Goal: Task Accomplishment & Management: Complete application form

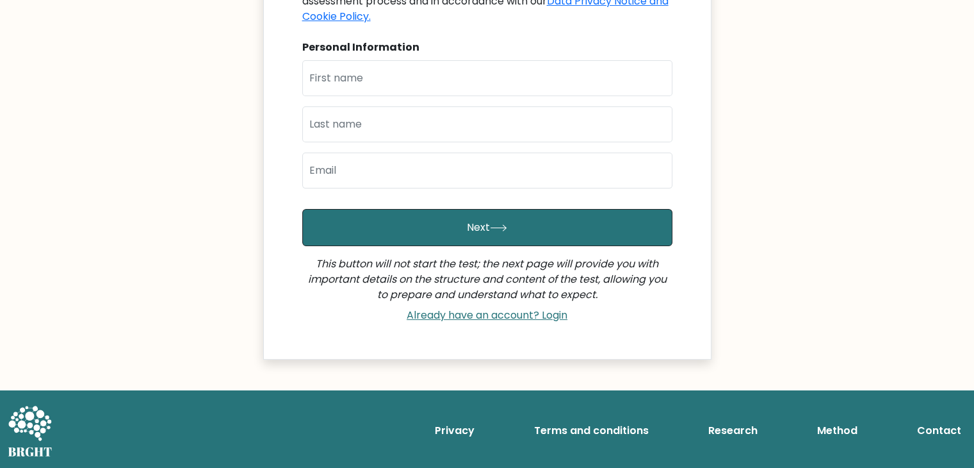
scroll to position [81, 0]
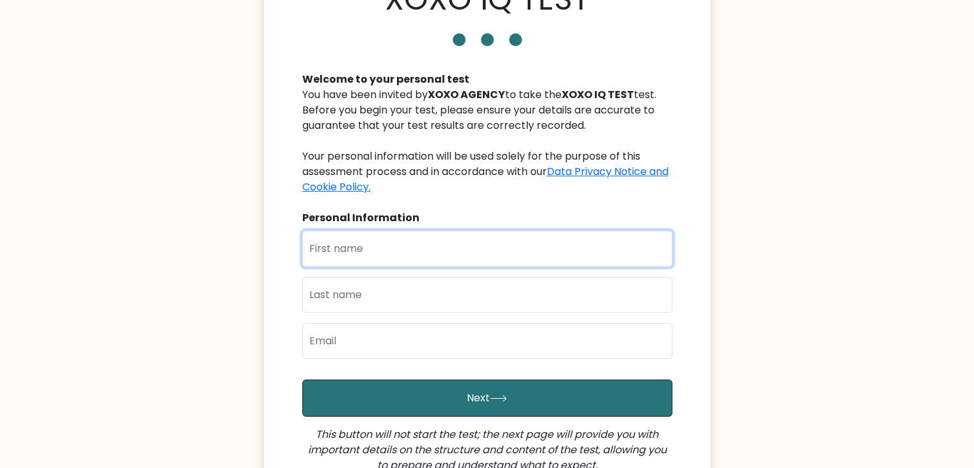
click at [419, 252] on input "text" at bounding box center [487, 249] width 370 height 36
type input "j"
type input "J"
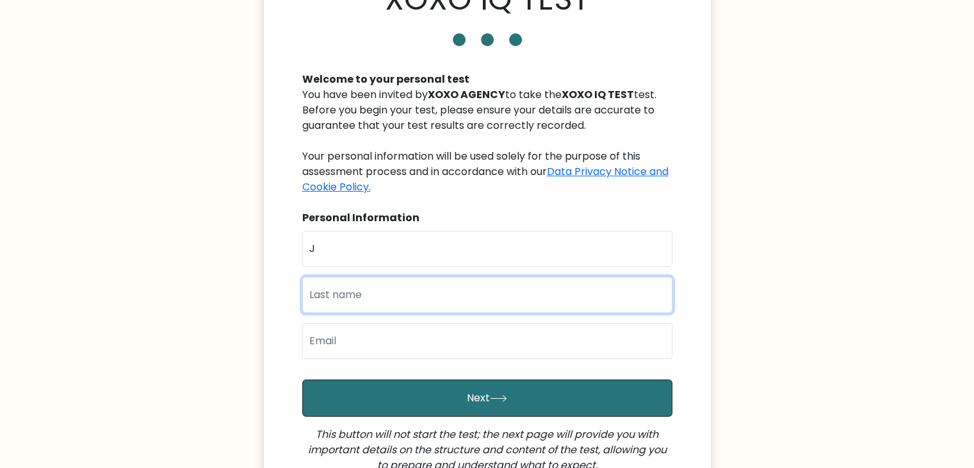
type input "o"
type input "J"
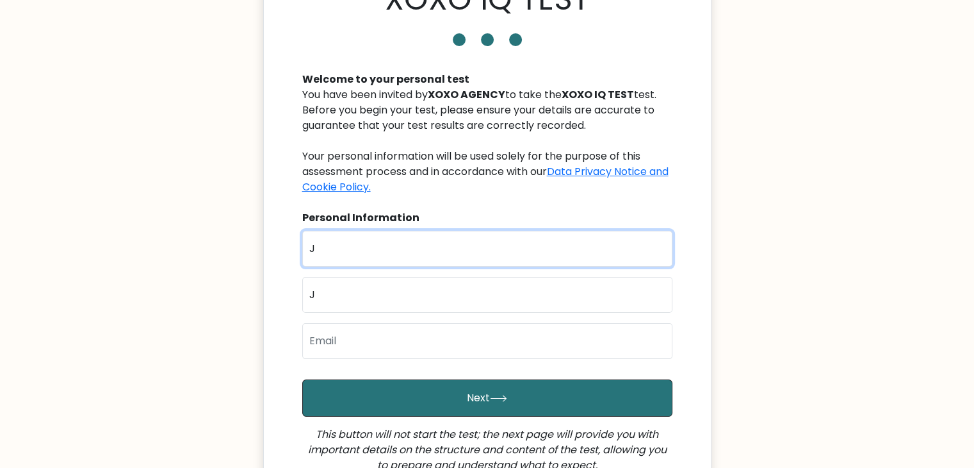
click at [413, 246] on input "J" at bounding box center [487, 249] width 370 height 36
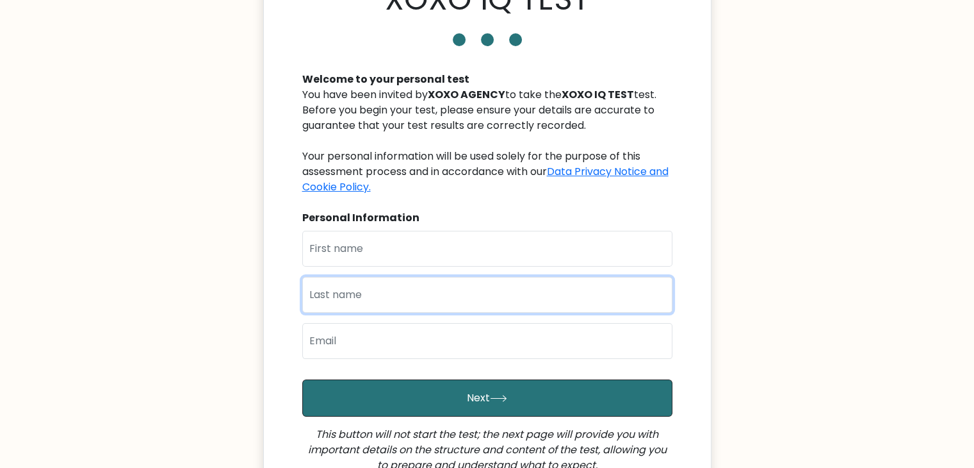
click at [386, 303] on input "text" at bounding box center [487, 295] width 370 height 36
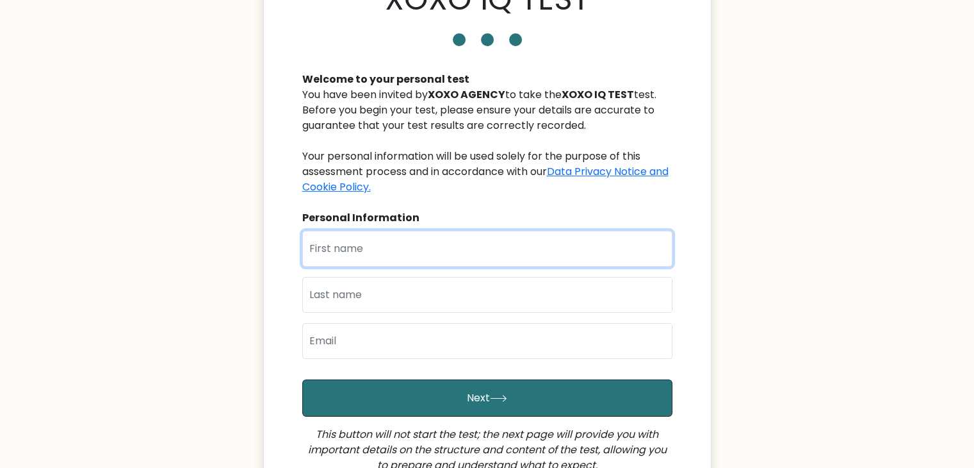
click at [366, 254] on input "text" at bounding box center [487, 249] width 370 height 36
click at [366, 254] on input "J" at bounding box center [487, 249] width 370 height 36
type input "[PERSON_NAME]"
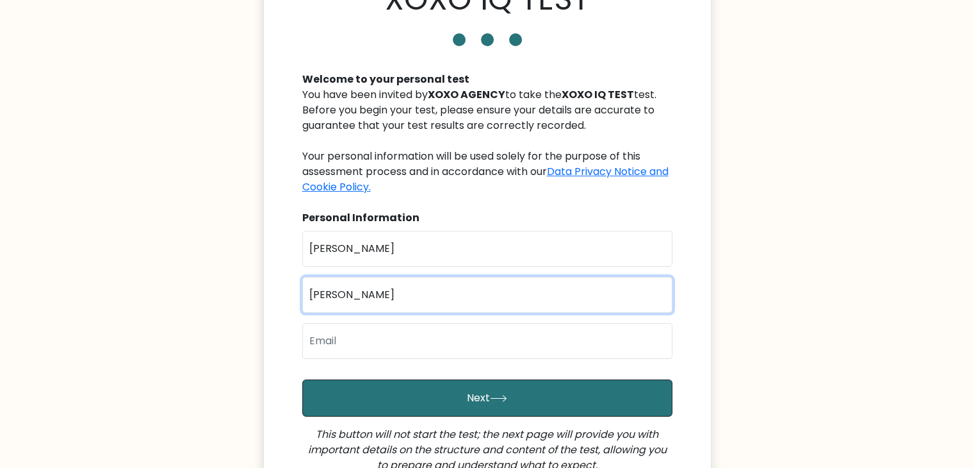
type input "Diana"
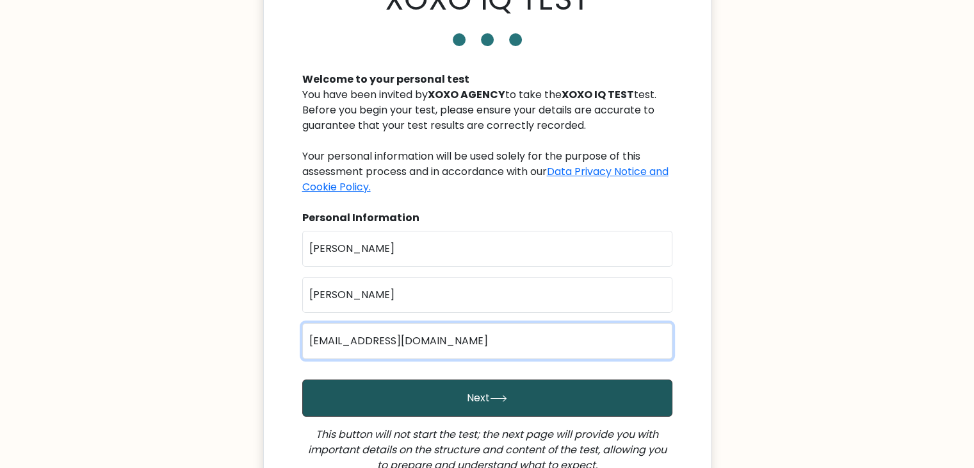
type input "jhayceedee6815@gmail.com"
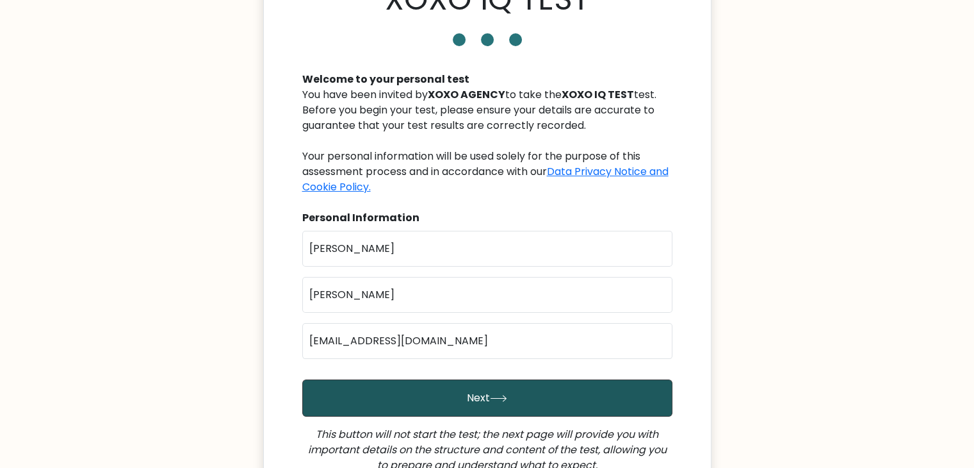
click at [480, 391] on button "Next" at bounding box center [487, 397] width 370 height 37
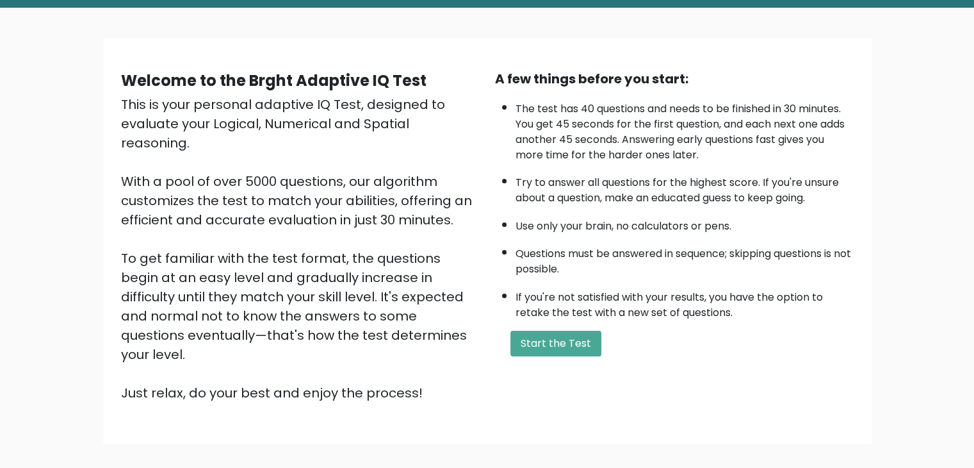
scroll to position [119, 0]
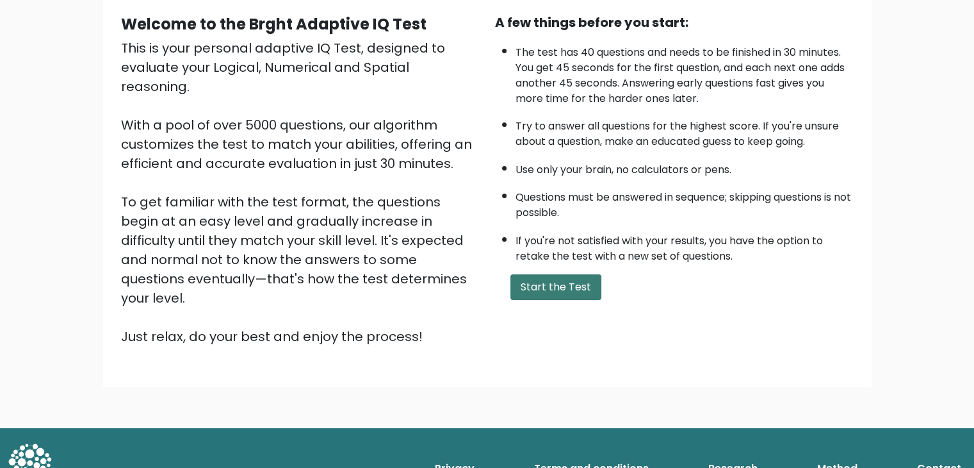
click at [533, 279] on button "Start the Test" at bounding box center [556, 287] width 91 height 26
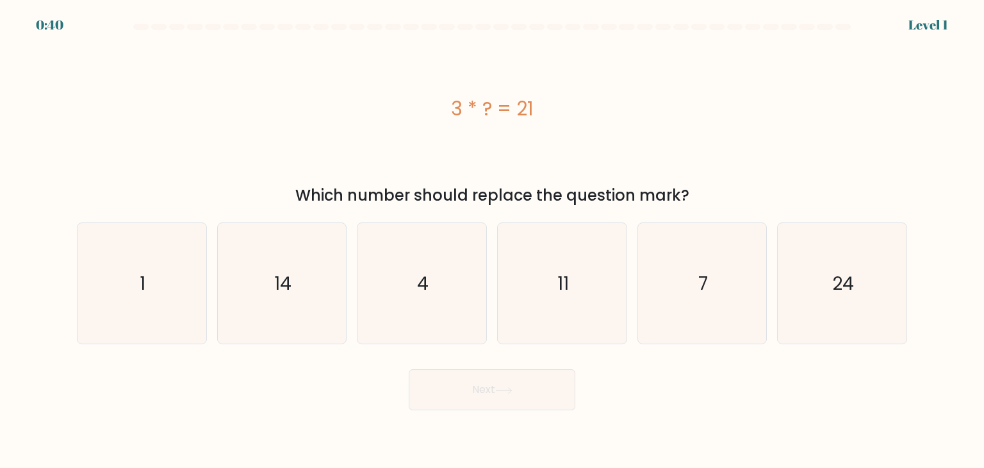
drag, startPoint x: 433, startPoint y: 105, endPoint x: 558, endPoint y: 108, distance: 125.0
click at [558, 108] on div "3 * ? = 21" at bounding box center [492, 108] width 830 height 29
copy div "3 * ? = 21"
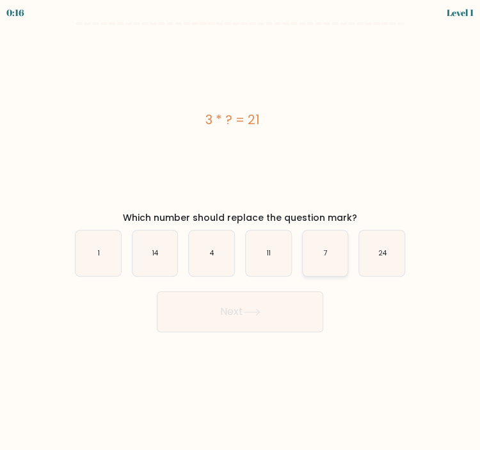
click at [318, 254] on icon "7" at bounding box center [325, 253] width 45 height 45
click at [241, 232] on input "e. 7" at bounding box center [240, 228] width 1 height 6
radio input "true"
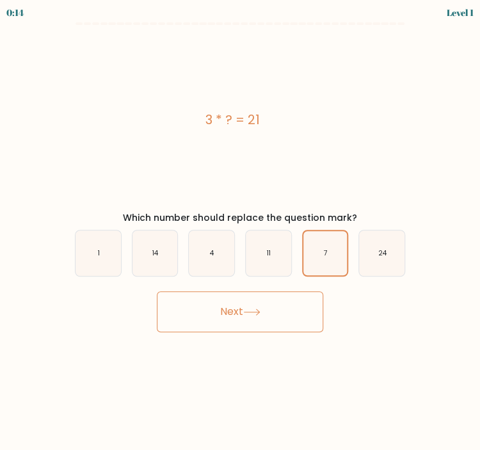
click at [260, 306] on button "Next" at bounding box center [240, 311] width 167 height 41
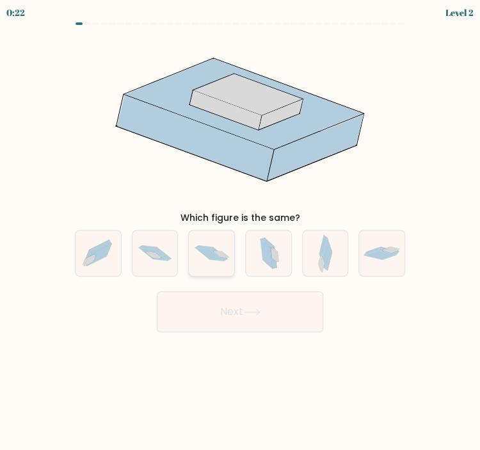
click at [208, 265] on icon at bounding box center [211, 253] width 45 height 30
click at [240, 232] on input "c." at bounding box center [240, 228] width 1 height 6
radio input "true"
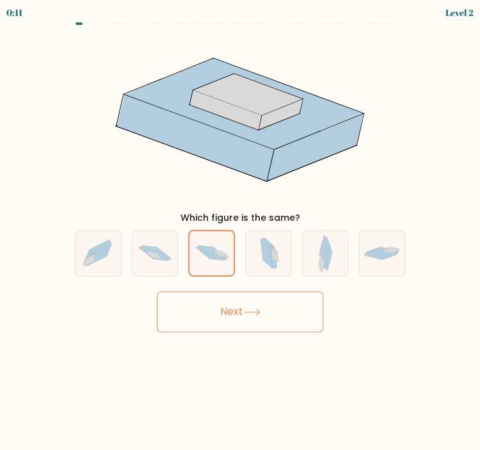
click at [217, 316] on button "Next" at bounding box center [240, 311] width 167 height 41
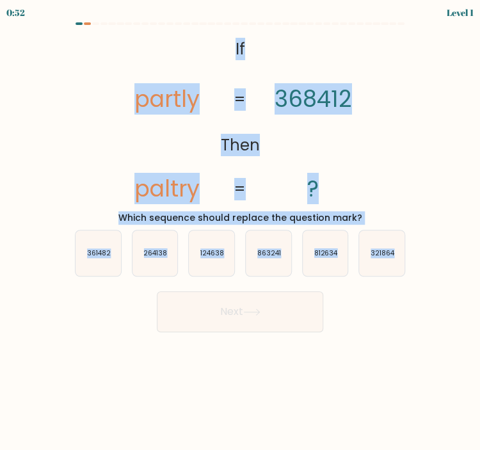
drag, startPoint x: 93, startPoint y: 28, endPoint x: 414, endPoint y: 288, distance: 412.7
click at [414, 288] on form "If ?" at bounding box center [240, 177] width 480 height 310
copy form "@import url('https://fonts.googleapis.com/css?family=Abril+Fatface:400,100,100i…"
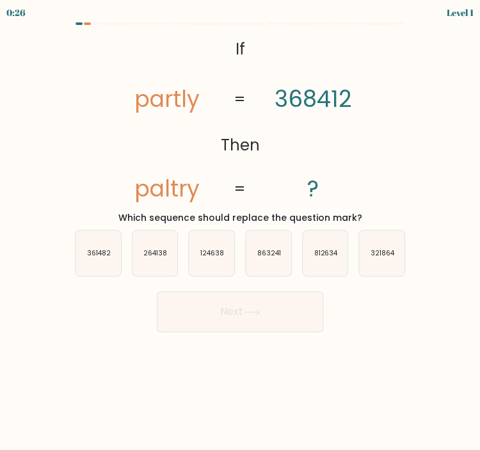
click at [192, 290] on div "Next" at bounding box center [240, 307] width 346 height 51
click at [86, 256] on icon "361482" at bounding box center [98, 253] width 45 height 45
click at [240, 232] on input "a. 361482" at bounding box center [240, 228] width 1 height 6
radio input "true"
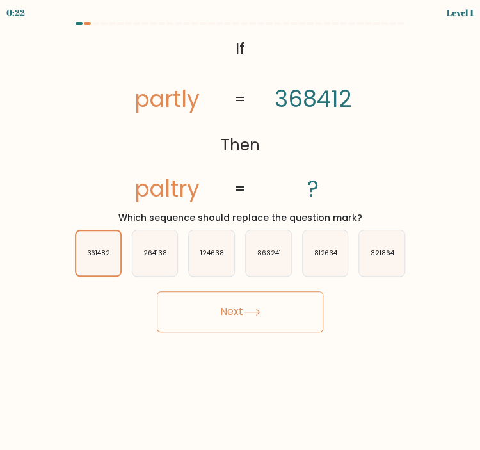
click at [220, 311] on button "Next" at bounding box center [240, 311] width 167 height 41
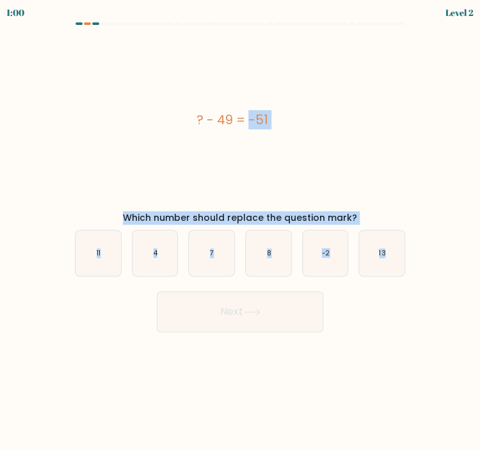
drag, startPoint x: 179, startPoint y: 94, endPoint x: 423, endPoint y: 284, distance: 309.4
click at [423, 284] on form "a. 4" at bounding box center [240, 177] width 480 height 310
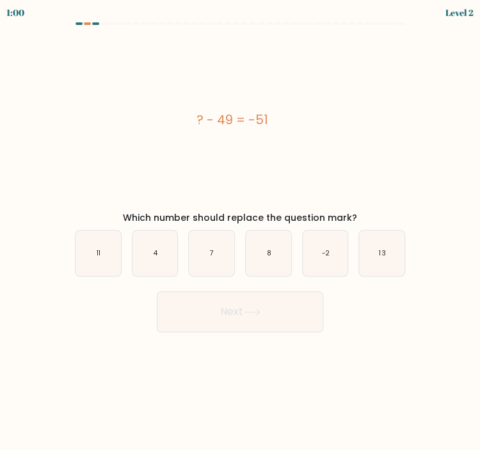
click at [423, 284] on form "a. 4" at bounding box center [240, 177] width 480 height 310
copy text "13"
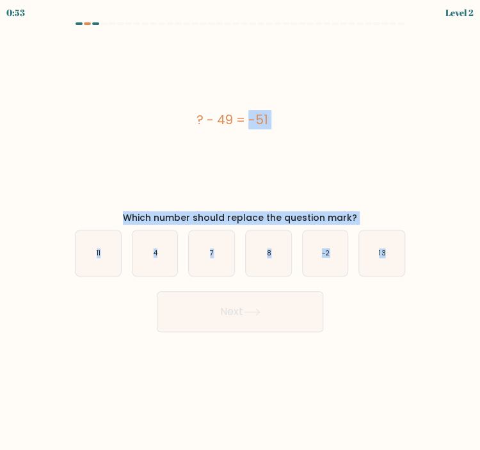
drag, startPoint x: 116, startPoint y: 91, endPoint x: 405, endPoint y: 282, distance: 346.3
click at [405, 282] on form "a. 4" at bounding box center [240, 177] width 480 height 310
copy form "? - 49 = -51 Which number should replace the question mark? a. 11 b. 4 c. 7 d. …"
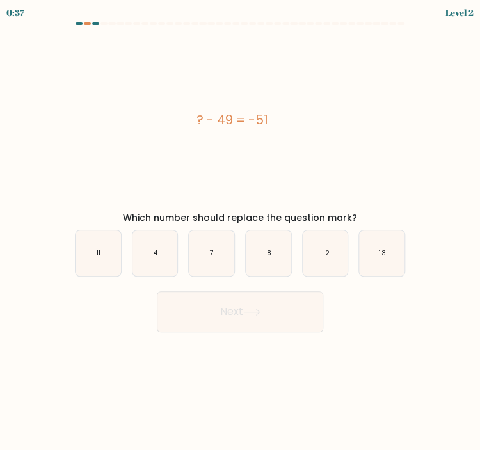
click at [220, 286] on div "Next" at bounding box center [240, 307] width 346 height 51
click at [315, 254] on icon "-2" at bounding box center [325, 253] width 45 height 45
click at [241, 232] on input "e. -2" at bounding box center [240, 228] width 1 height 6
radio input "true"
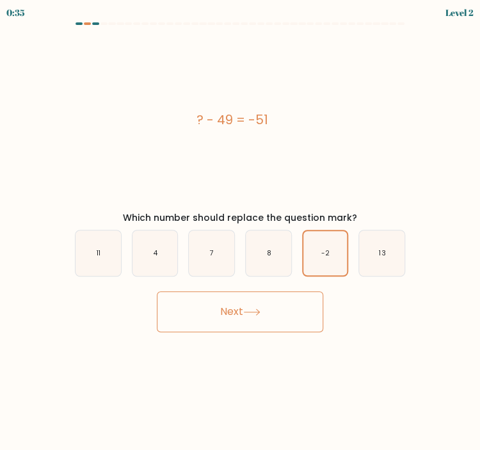
click at [270, 304] on button "Next" at bounding box center [240, 311] width 167 height 41
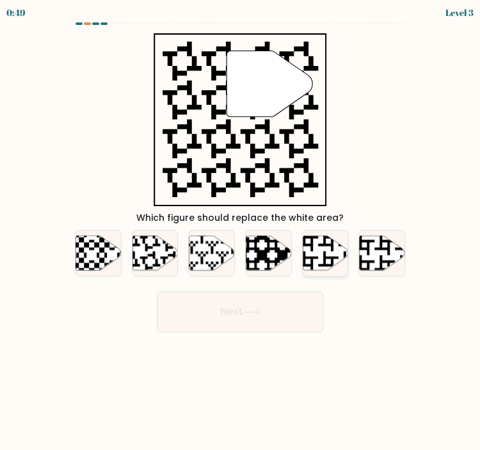
click at [323, 244] on icon at bounding box center [339, 272] width 82 height 82
click at [241, 232] on input "e." at bounding box center [240, 228] width 1 height 6
radio input "true"
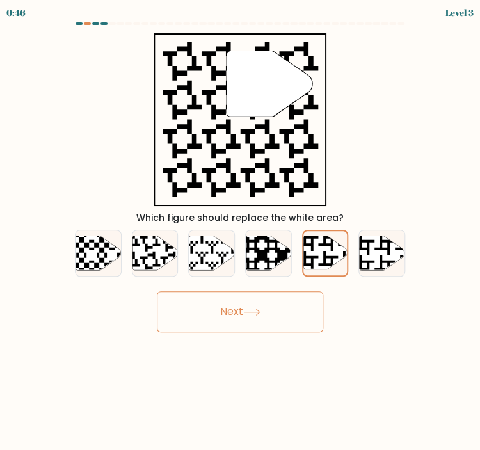
click at [245, 301] on button "Next" at bounding box center [240, 311] width 167 height 41
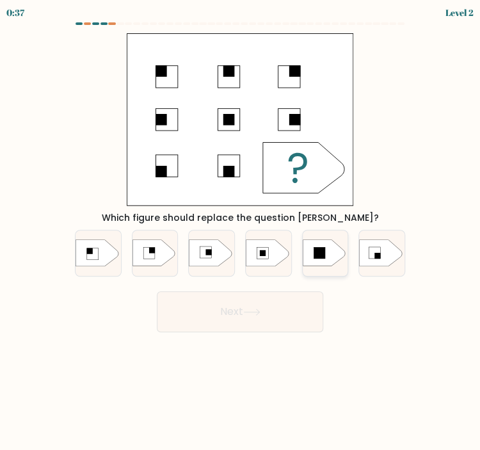
click at [317, 257] on rect at bounding box center [320, 254] width 12 height 12
click at [241, 232] on input "e." at bounding box center [240, 228] width 1 height 6
radio input "true"
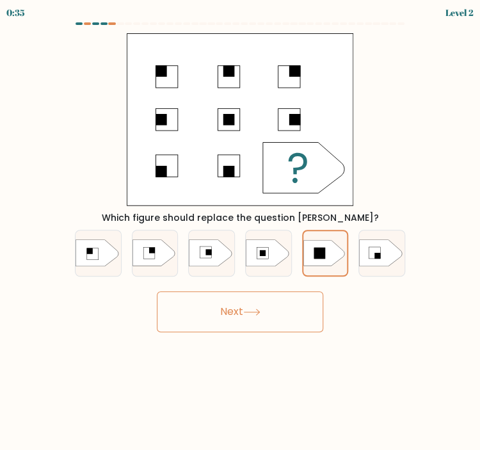
click at [276, 313] on button "Next" at bounding box center [240, 311] width 167 height 41
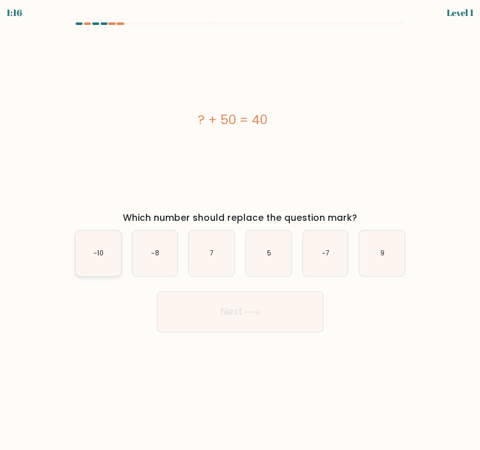
click at [92, 255] on icon "-10" at bounding box center [98, 253] width 45 height 45
click at [240, 232] on input "a. -10" at bounding box center [240, 228] width 1 height 6
radio input "true"
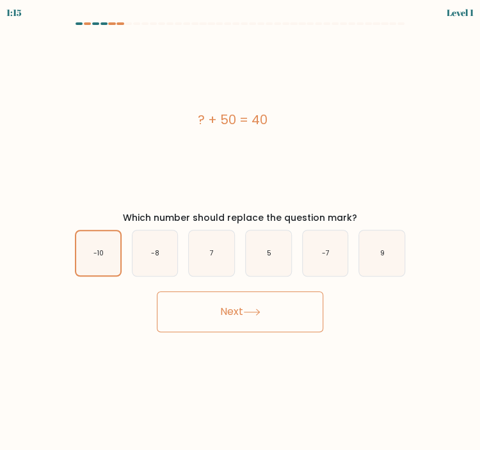
click at [252, 313] on icon at bounding box center [251, 312] width 17 height 7
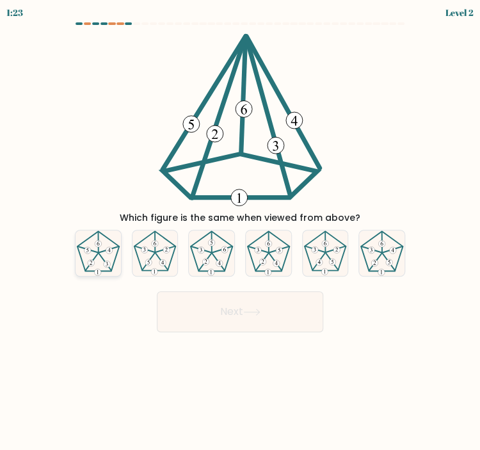
click at [105, 252] on icon at bounding box center [98, 253] width 45 height 45
click at [240, 232] on input "a." at bounding box center [240, 228] width 1 height 6
radio input "true"
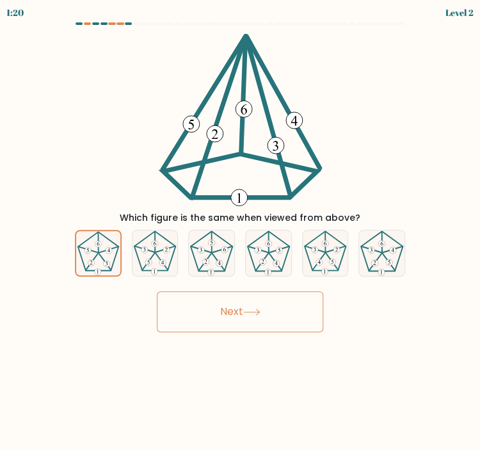
click at [215, 311] on button "Next" at bounding box center [240, 311] width 167 height 41
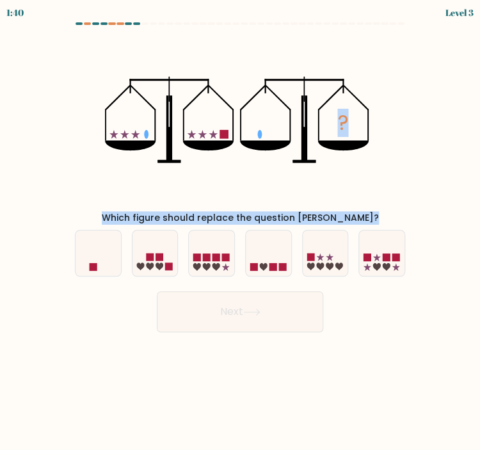
drag, startPoint x: 15, startPoint y: 53, endPoint x: 430, endPoint y: 309, distance: 487.8
click at [430, 309] on form at bounding box center [240, 177] width 480 height 310
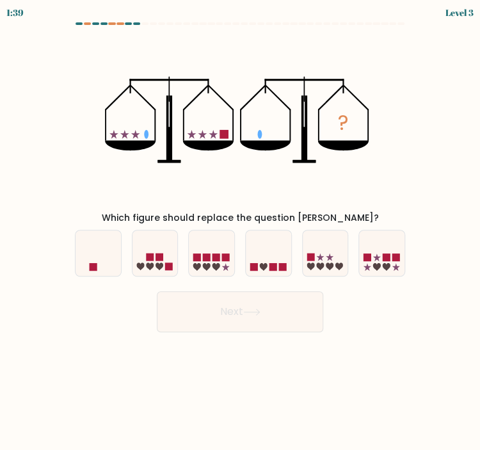
click at [430, 311] on form at bounding box center [240, 177] width 480 height 310
click at [88, 265] on icon at bounding box center [98, 253] width 45 height 38
click at [240, 232] on input "a." at bounding box center [240, 228] width 1 height 6
radio input "true"
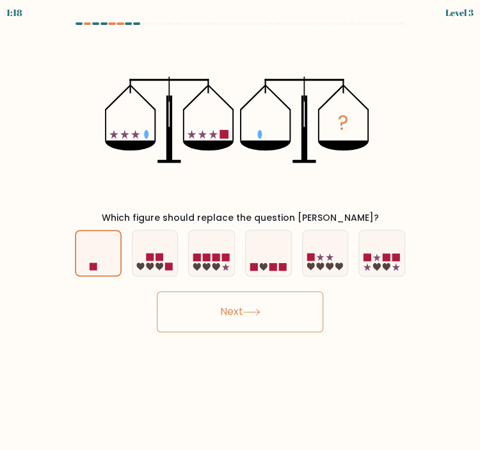
click at [240, 297] on button "Next" at bounding box center [240, 311] width 167 height 41
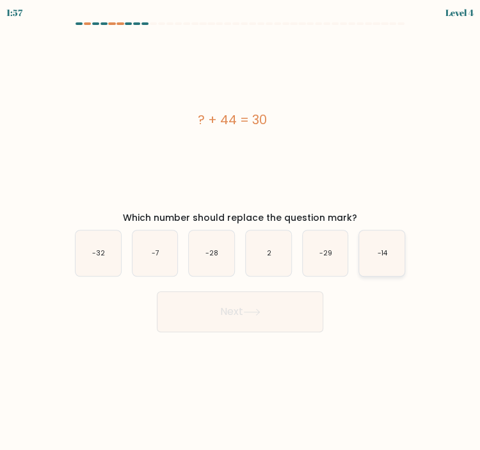
click at [395, 264] on icon "-14" at bounding box center [381, 253] width 45 height 45
click at [241, 232] on input "f. -14" at bounding box center [240, 228] width 1 height 6
radio input "true"
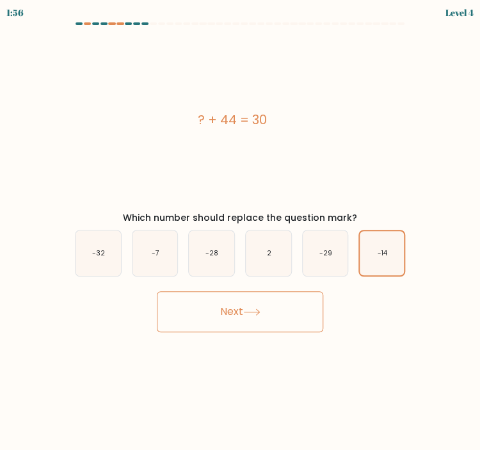
click at [249, 312] on icon at bounding box center [251, 312] width 15 height 6
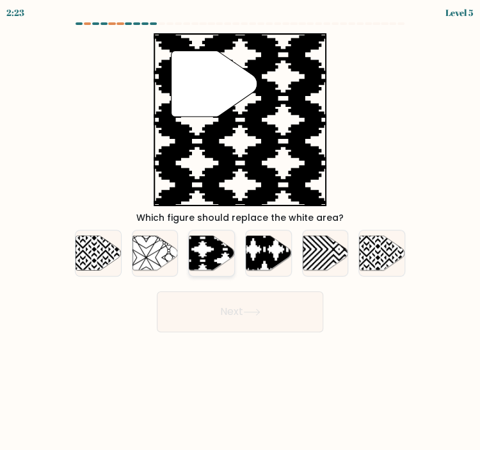
click at [201, 252] on icon at bounding box center [212, 253] width 45 height 35
click at [240, 232] on input "c." at bounding box center [240, 228] width 1 height 6
radio input "true"
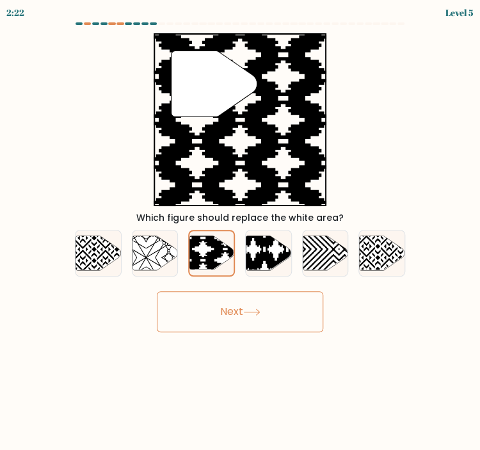
click at [261, 302] on button "Next" at bounding box center [240, 311] width 167 height 41
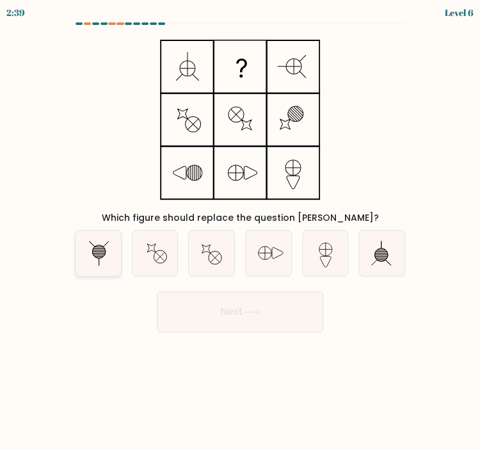
click at [102, 254] on icon at bounding box center [98, 253] width 45 height 45
click at [240, 232] on input "a." at bounding box center [240, 228] width 1 height 6
radio input "true"
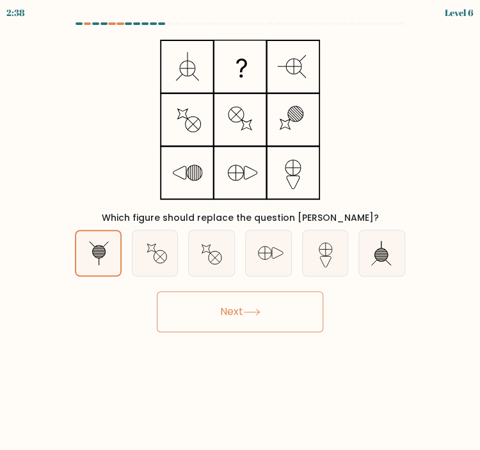
click at [230, 309] on button "Next" at bounding box center [240, 311] width 167 height 41
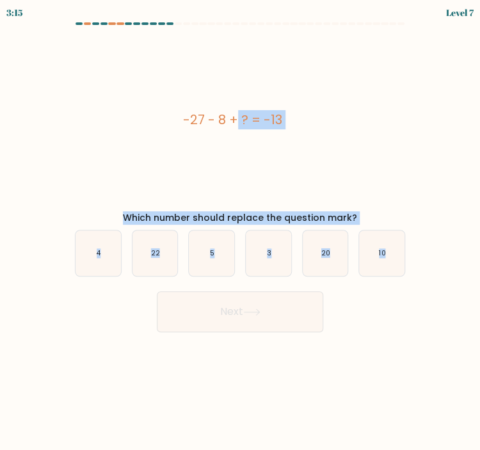
drag, startPoint x: 178, startPoint y: 119, endPoint x: 430, endPoint y: 330, distance: 328.7
click at [430, 330] on form "a. 4" at bounding box center [240, 177] width 480 height 310
copy form "-27 - 8 + ? = -13 Which number should replace the question mark? a. 4 b. 22 c. …"
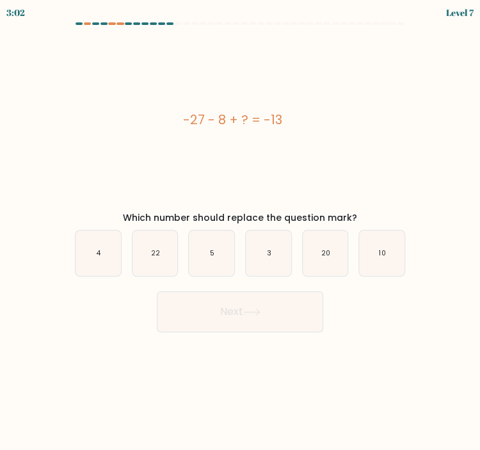
click at [371, 295] on div "Next" at bounding box center [240, 307] width 346 height 51
click at [159, 261] on icon "22" at bounding box center [155, 253] width 45 height 45
click at [240, 232] on input "b. 22" at bounding box center [240, 228] width 1 height 6
radio input "true"
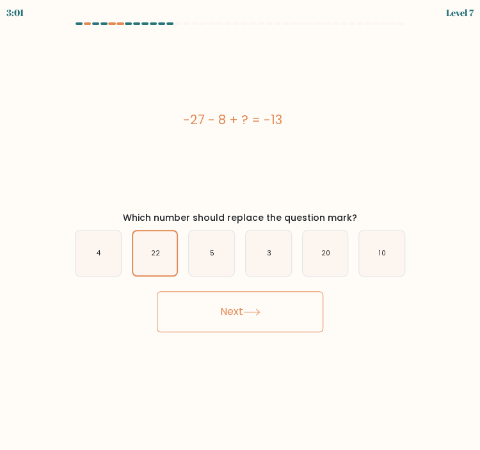
click at [241, 308] on button "Next" at bounding box center [240, 311] width 167 height 41
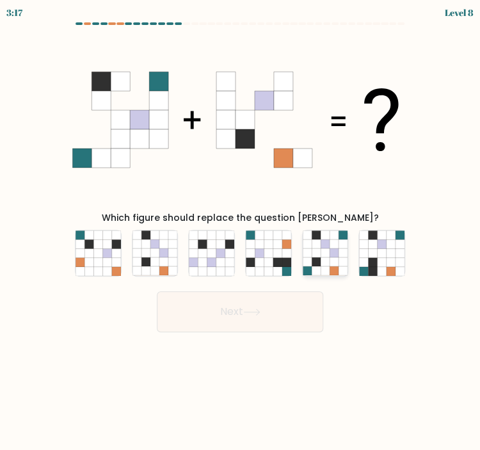
click at [329, 256] on icon at bounding box center [325, 253] width 9 height 9
click at [241, 232] on input "e." at bounding box center [240, 228] width 1 height 6
radio input "true"
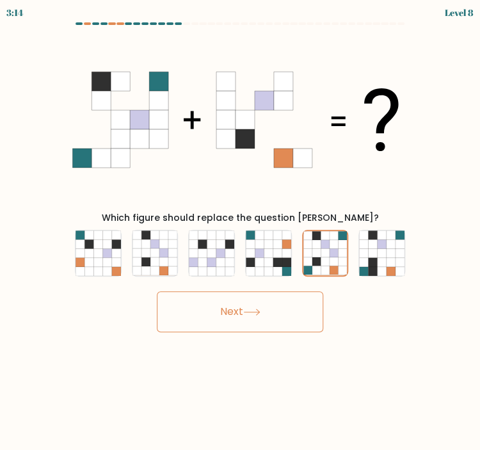
click at [217, 311] on button "Next" at bounding box center [240, 311] width 167 height 41
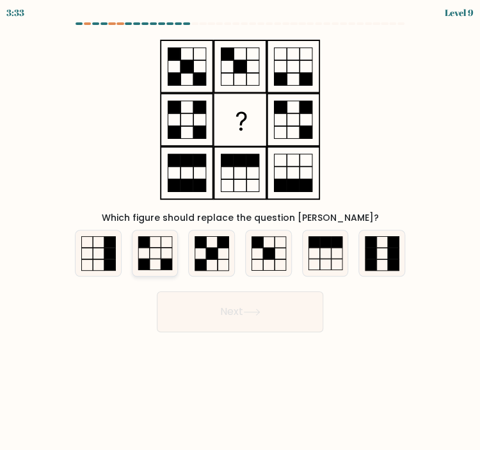
click at [154, 242] on icon at bounding box center [155, 253] width 45 height 45
click at [240, 232] on input "b." at bounding box center [240, 228] width 1 height 6
radio input "true"
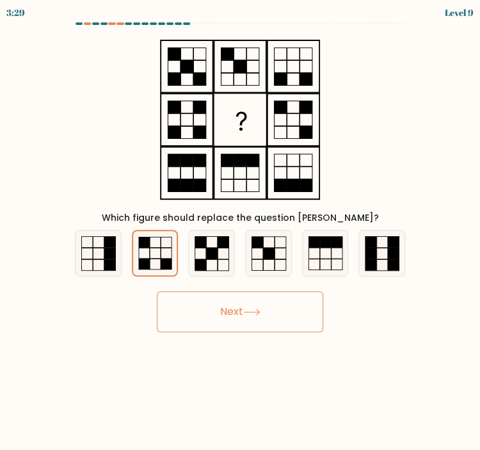
click at [242, 311] on button "Next" at bounding box center [240, 311] width 167 height 41
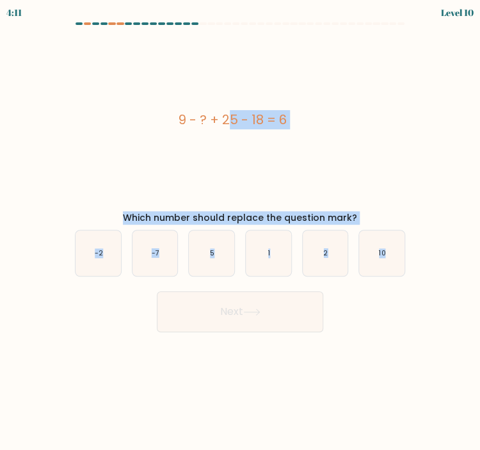
drag, startPoint x: 275, startPoint y: 144, endPoint x: 463, endPoint y: 297, distance: 242.7
click at [463, 297] on form "a. 5" at bounding box center [240, 177] width 480 height 310
copy form "9 - ? + 25 - 18 = 6 Which number should replace the question mark? a. -2 b. -7 …"
click at [390, 252] on icon "10" at bounding box center [381, 253] width 45 height 45
click at [241, 232] on input "f. 10" at bounding box center [240, 228] width 1 height 6
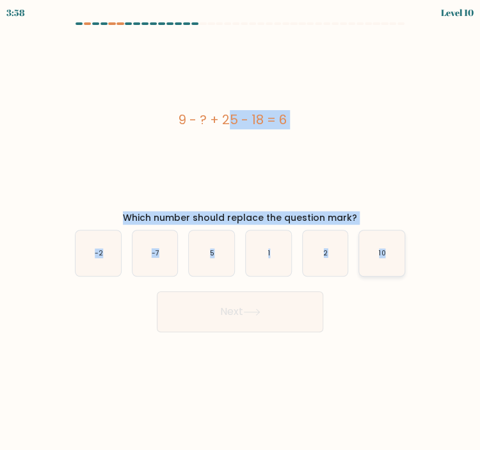
radio input "true"
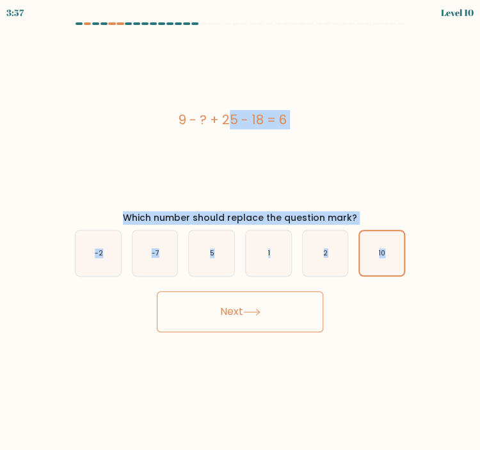
click at [377, 121] on div "9 - ? + 25 - 18 = 6" at bounding box center [233, 119] width 336 height 19
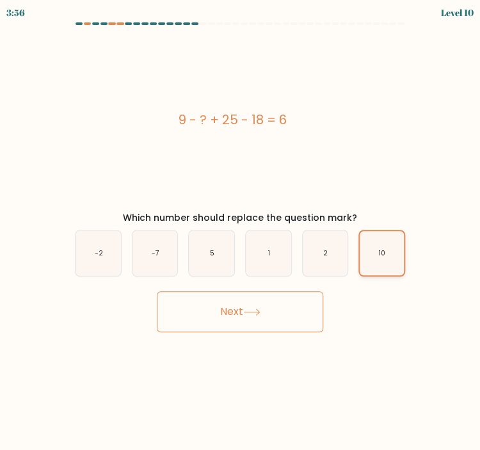
click at [380, 247] on icon "10" at bounding box center [382, 253] width 44 height 44
click at [241, 232] on input "f. 10" at bounding box center [240, 228] width 1 height 6
click at [300, 300] on button "Next" at bounding box center [240, 311] width 167 height 41
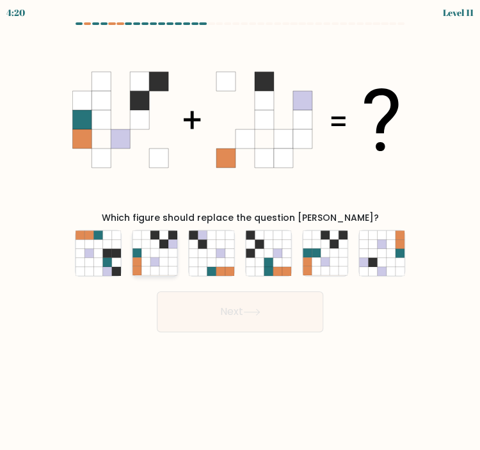
click at [143, 256] on icon at bounding box center [146, 253] width 9 height 9
click at [240, 232] on input "b." at bounding box center [240, 228] width 1 height 6
radio input "true"
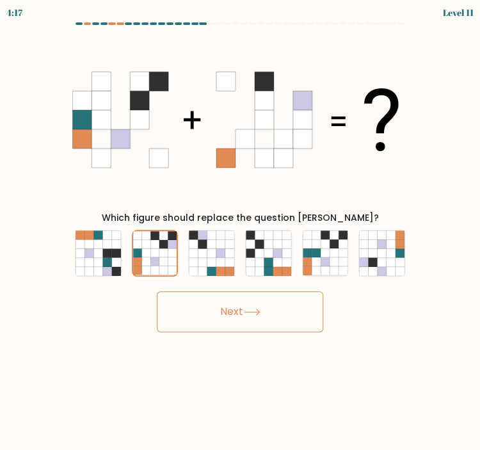
click at [220, 302] on button "Next" at bounding box center [240, 311] width 167 height 41
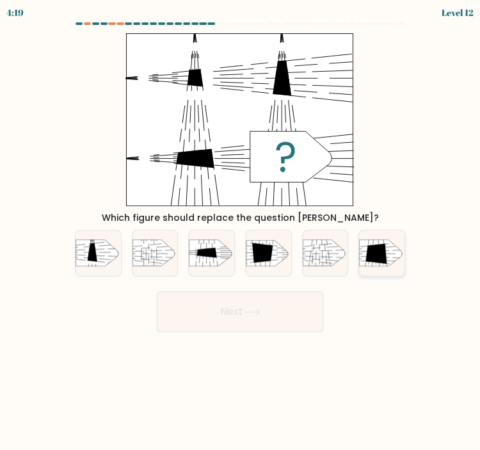
click at [377, 261] on icon at bounding box center [376, 254] width 21 height 20
click at [241, 232] on input "f." at bounding box center [240, 228] width 1 height 6
radio input "true"
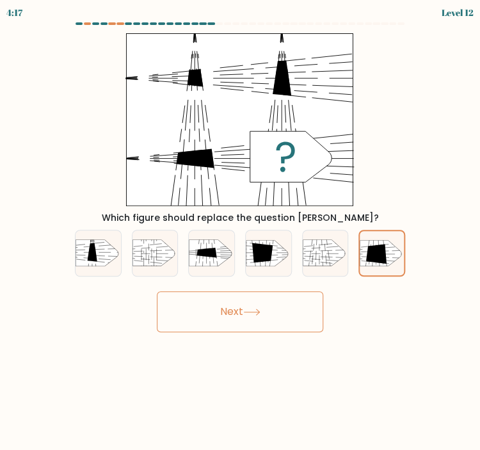
click at [221, 323] on button "Next" at bounding box center [240, 311] width 167 height 41
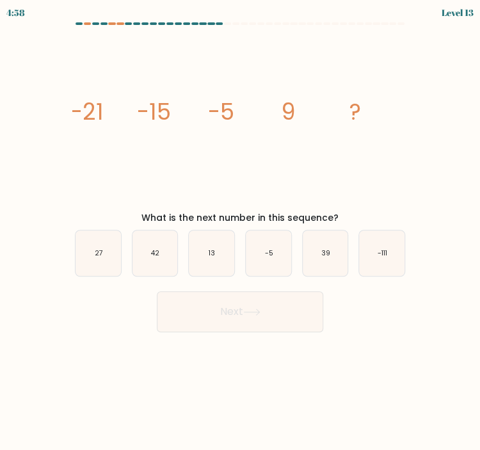
drag, startPoint x: 32, startPoint y: 93, endPoint x: 38, endPoint y: 94, distance: 6.4
click at [38, 94] on form at bounding box center [240, 177] width 480 height 310
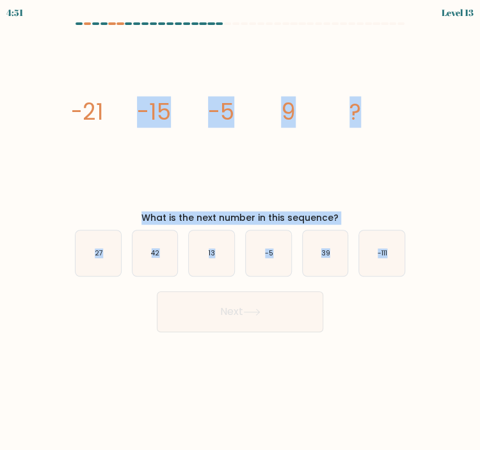
drag, startPoint x: 46, startPoint y: 78, endPoint x: 445, endPoint y: 286, distance: 450.1
click at [445, 286] on form at bounding box center [240, 177] width 480 height 310
copy form "-15 -5 9 ? What is the next number in this sequence? a. 27 b. 42 c. 13 d. -5 e.…"
click at [313, 174] on icon "image/svg+xml -21 -15 -5 9 ?" at bounding box center [240, 119] width 336 height 173
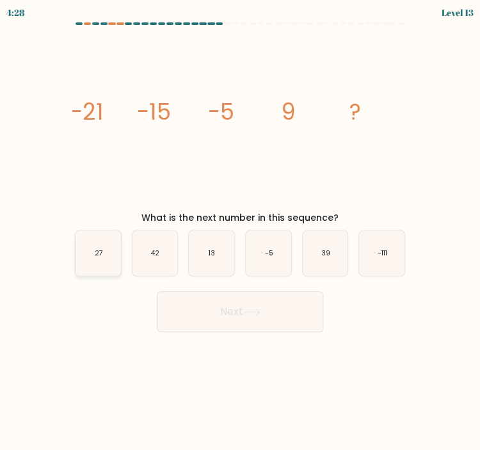
click at [109, 259] on icon "27" at bounding box center [98, 253] width 45 height 45
click at [240, 232] on input "a. 27" at bounding box center [240, 228] width 1 height 6
radio input "true"
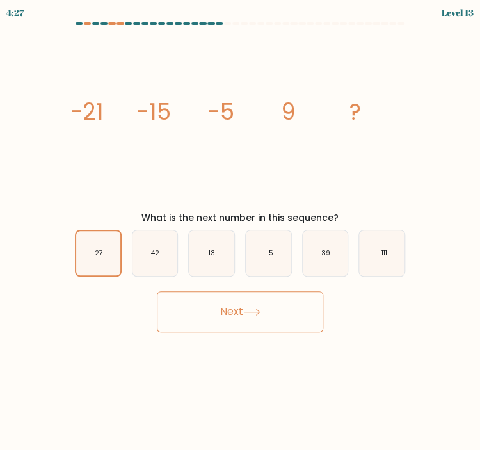
click at [259, 308] on button "Next" at bounding box center [240, 311] width 167 height 41
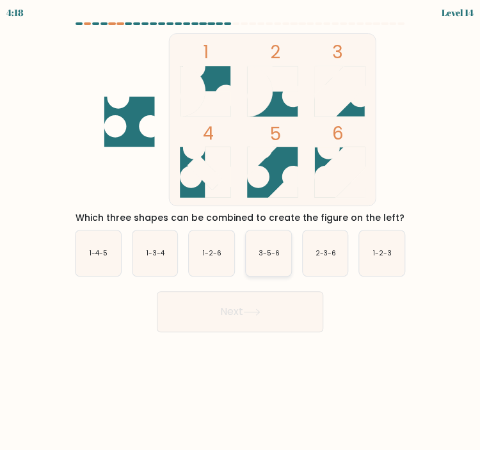
click at [262, 249] on text "3-5-6" at bounding box center [269, 254] width 21 height 10
click at [241, 232] on input "d. 3-5-6" at bounding box center [240, 228] width 1 height 6
radio input "true"
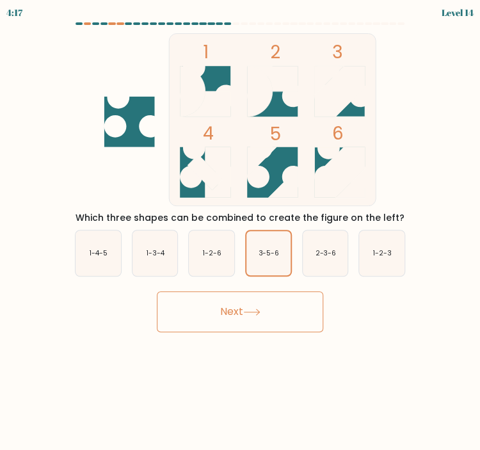
click at [236, 322] on button "Next" at bounding box center [240, 311] width 167 height 41
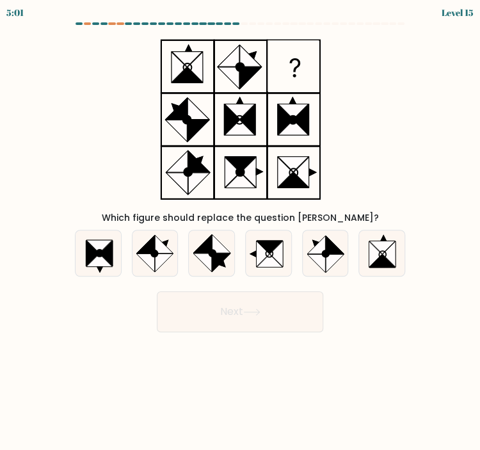
drag, startPoint x: 181, startPoint y: 121, endPoint x: 171, endPoint y: 85, distance: 37.8
click at [171, 85] on icon at bounding box center [240, 119] width 161 height 173
click at [271, 257] on icon at bounding box center [269, 253] width 7 height 7
click at [241, 232] on input "d." at bounding box center [240, 228] width 1 height 6
radio input "true"
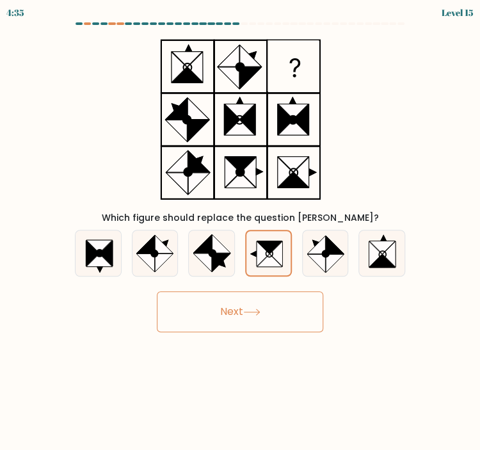
click at [269, 307] on button "Next" at bounding box center [240, 311] width 167 height 41
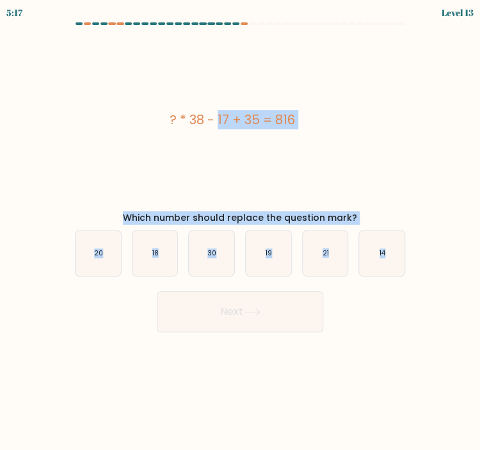
drag, startPoint x: 299, startPoint y: 172, endPoint x: 419, endPoint y: 313, distance: 185.4
click at [419, 313] on form "a." at bounding box center [240, 177] width 480 height 310
copy form "? * 38 - 17 + 35 = 816 Which number should replace the question mark? a. 20 b. …"
click at [272, 177] on div "? * 38 - 17 + 35 = 816" at bounding box center [233, 119] width 336 height 173
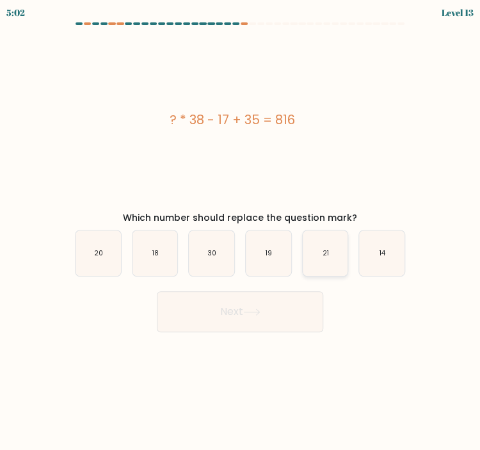
click at [325, 250] on text "21" at bounding box center [326, 254] width 6 height 10
click at [241, 232] on input "e. 21" at bounding box center [240, 228] width 1 height 6
radio input "true"
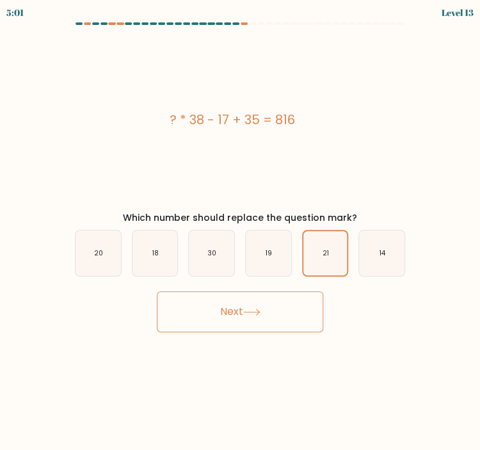
click at [188, 315] on button "Next" at bounding box center [240, 311] width 167 height 41
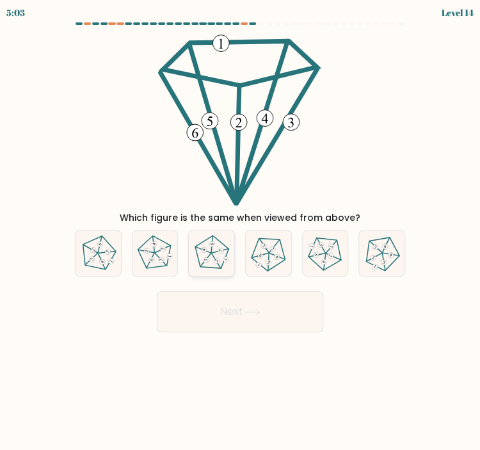
click at [209, 263] on icon at bounding box center [211, 253] width 37 height 37
click at [240, 232] on input "c." at bounding box center [240, 228] width 1 height 6
radio input "true"
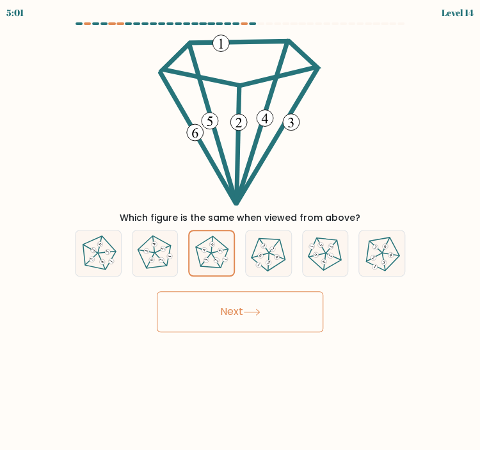
click at [245, 311] on button "Next" at bounding box center [240, 311] width 167 height 41
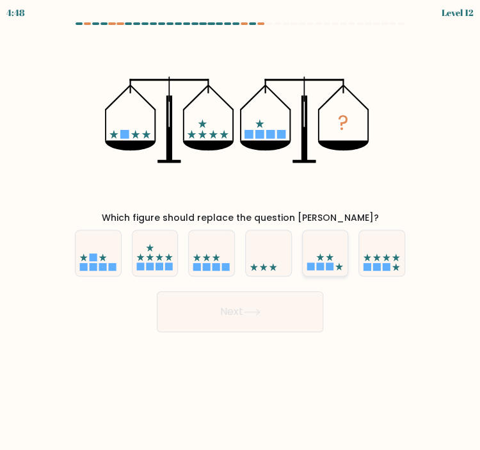
click at [317, 270] on rect at bounding box center [320, 267] width 8 height 8
click at [241, 232] on input "e." at bounding box center [240, 228] width 1 height 6
radio input "true"
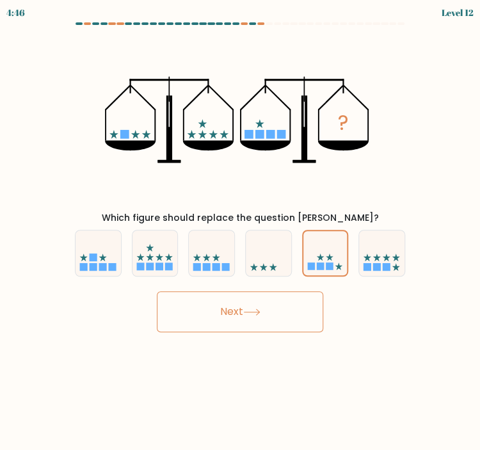
click at [248, 316] on button "Next" at bounding box center [240, 311] width 167 height 41
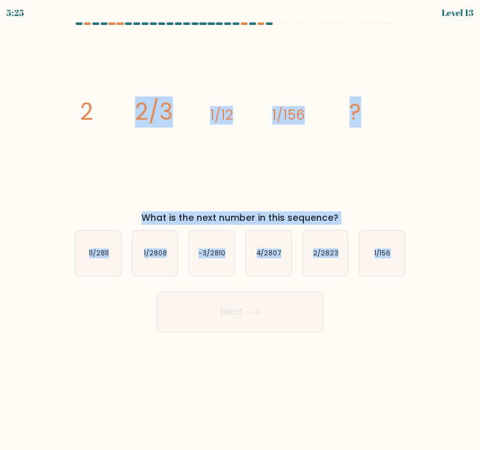
drag, startPoint x: 41, startPoint y: 79, endPoint x: 427, endPoint y: 302, distance: 445.8
click at [427, 302] on form at bounding box center [240, 177] width 480 height 310
copy form "2/3 1/12 1/156 ? What is the next number in this sequence? a. 11/2811 b. 1/2808…"
drag, startPoint x: 397, startPoint y: 179, endPoint x: 387, endPoint y: 184, distance: 11.8
click at [397, 179] on icon "image/svg+xml 2 2/3 1/12 1/156 ?" at bounding box center [240, 119] width 336 height 173
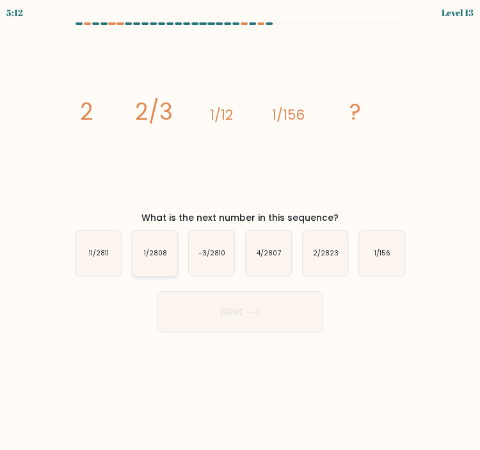
click at [155, 256] on text "1/2808" at bounding box center [155, 254] width 23 height 10
click at [240, 232] on input "b. 1/2808" at bounding box center [240, 228] width 1 height 6
radio input "true"
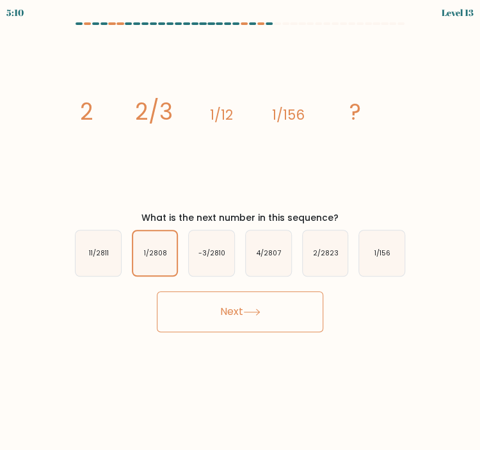
click at [254, 316] on button "Next" at bounding box center [240, 311] width 167 height 41
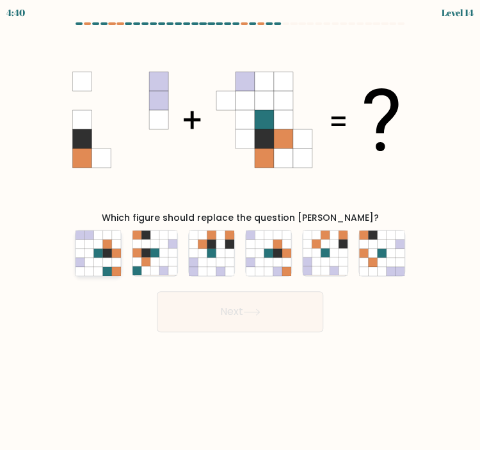
click at [90, 259] on icon at bounding box center [89, 262] width 9 height 9
click at [240, 232] on input "a." at bounding box center [240, 228] width 1 height 6
radio input "true"
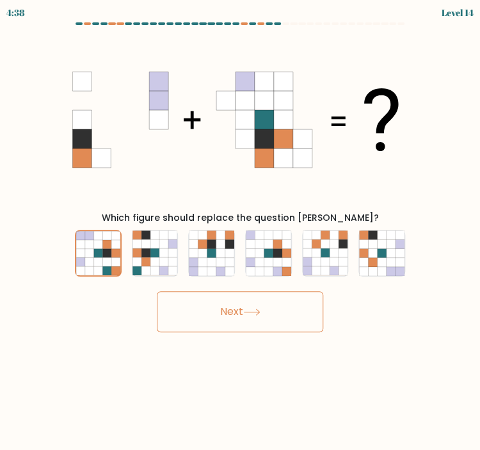
click at [259, 312] on icon at bounding box center [251, 312] width 15 height 6
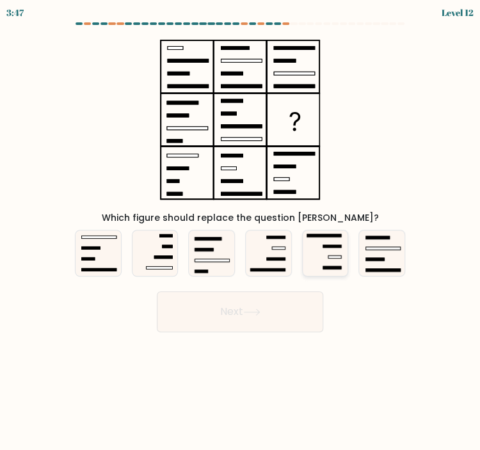
click at [338, 258] on rect at bounding box center [335, 257] width 13 height 3
click at [241, 232] on input "e." at bounding box center [240, 228] width 1 height 6
radio input "true"
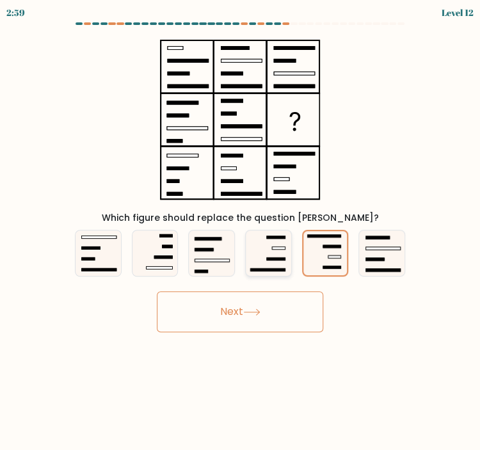
click at [277, 257] on icon at bounding box center [268, 253] width 45 height 45
click at [241, 232] on input "d." at bounding box center [240, 228] width 1 height 6
radio input "true"
click at [275, 307] on button "Next" at bounding box center [240, 311] width 167 height 41
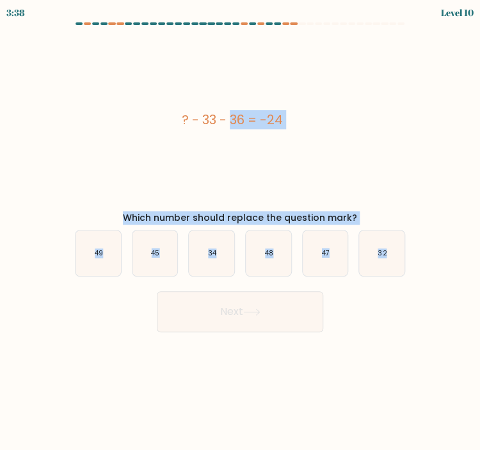
drag, startPoint x: 79, startPoint y: 85, endPoint x: 480, endPoint y: 295, distance: 452.2
click at [480, 295] on html "3:38 Level 10" at bounding box center [240, 225] width 480 height 450
copy form "? - 33 - 36 = -24 Which number should replace the question mark? a. 49 b. 45 c.…"
click at [387, 188] on div "? - 33 - 36 = -24" at bounding box center [233, 119] width 336 height 173
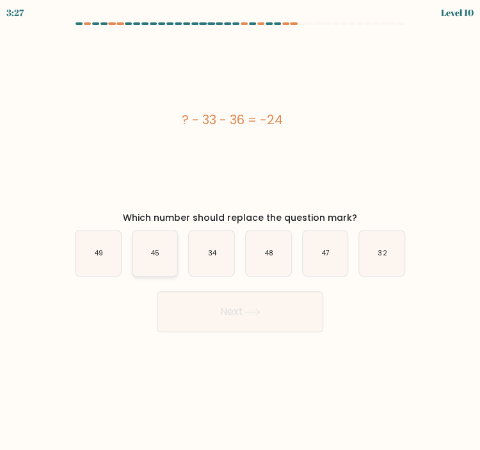
click at [160, 257] on icon "45" at bounding box center [155, 253] width 45 height 45
click at [240, 232] on input "b. 45" at bounding box center [240, 228] width 1 height 6
radio input "true"
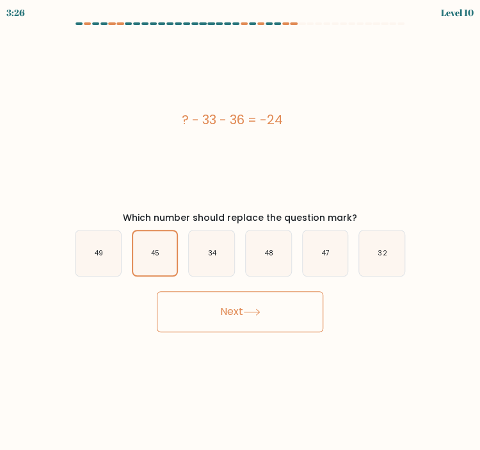
click at [285, 313] on button "Next" at bounding box center [240, 311] width 167 height 41
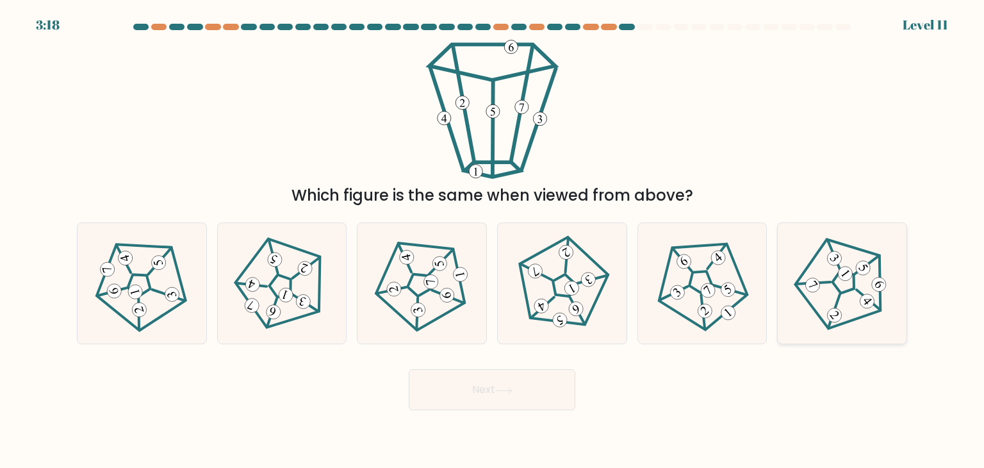
click at [842, 279] on 792 at bounding box center [845, 273] width 20 height 20
click at [493, 240] on input "f." at bounding box center [492, 237] width 1 height 6
radio input "true"
click at [484, 395] on button "Next" at bounding box center [492, 389] width 167 height 41
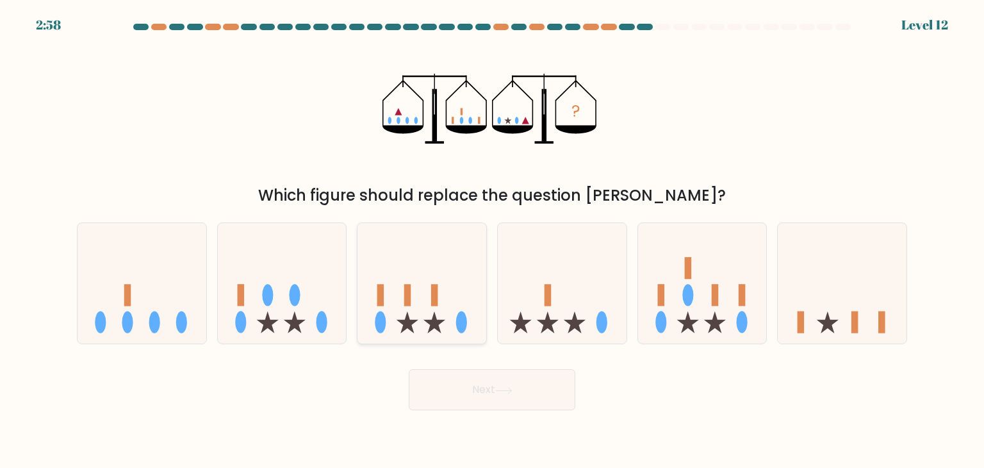
click at [438, 322] on icon at bounding box center [434, 322] width 22 height 22
click at [492, 240] on input "c." at bounding box center [492, 237] width 1 height 6
radio input "true"
click at [488, 395] on button "Next" at bounding box center [492, 389] width 167 height 41
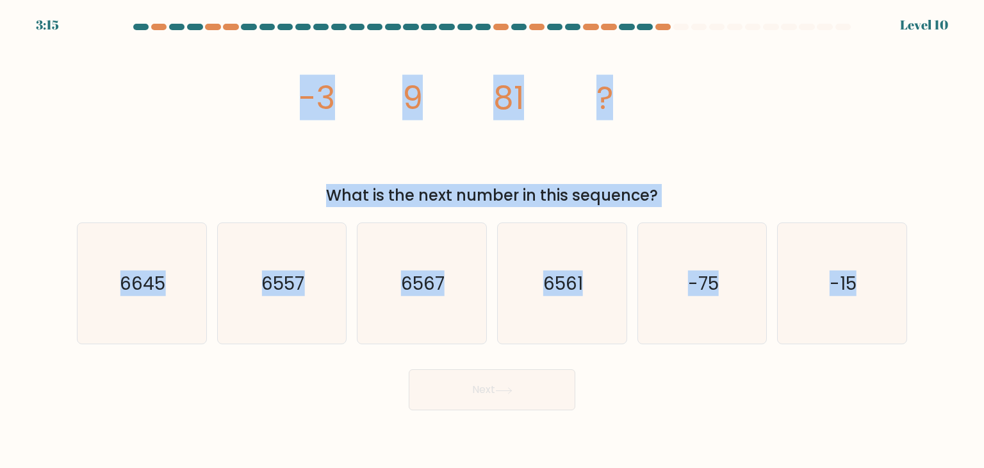
drag, startPoint x: 168, startPoint y: 88, endPoint x: 976, endPoint y: 303, distance: 836.0
click at [973, 303] on form at bounding box center [492, 217] width 984 height 386
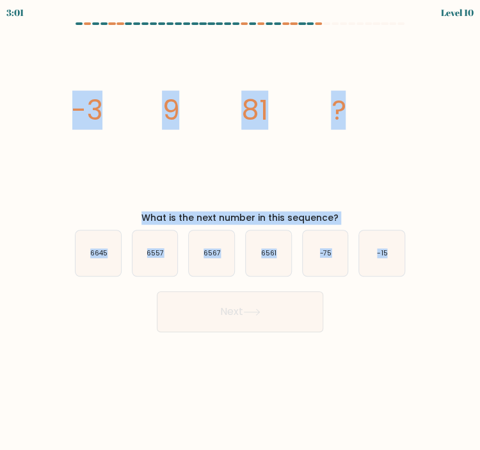
click at [198, 177] on icon "image/svg+xml -3 9 81 ?" at bounding box center [240, 119] width 336 height 173
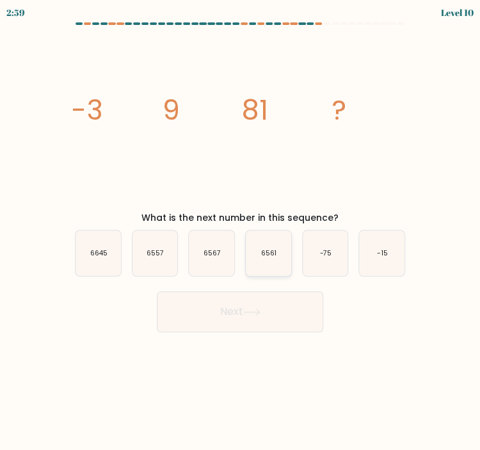
click at [252, 259] on icon "6561" at bounding box center [268, 253] width 45 height 45
click at [241, 232] on input "d. 6561" at bounding box center [240, 228] width 1 height 6
radio input "true"
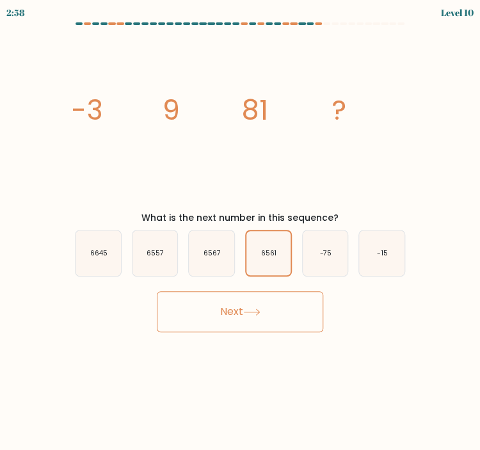
click at [246, 318] on button "Next" at bounding box center [240, 311] width 167 height 41
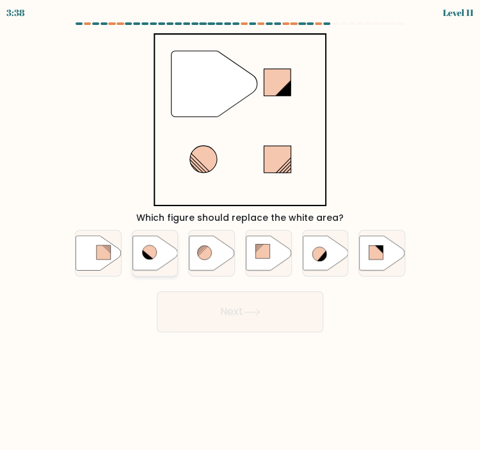
click at [161, 252] on icon at bounding box center [155, 253] width 45 height 35
click at [240, 232] on input "b." at bounding box center [240, 228] width 1 height 6
radio input "true"
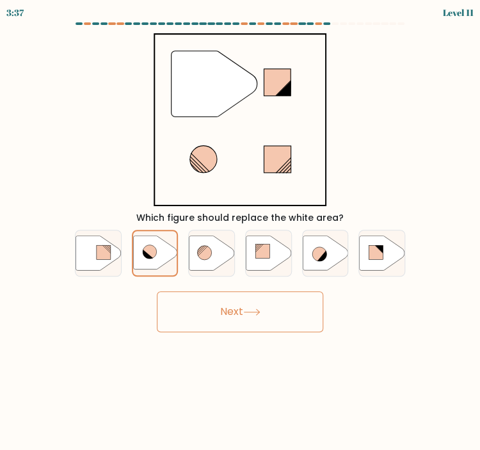
click at [270, 321] on button "Next" at bounding box center [240, 311] width 167 height 41
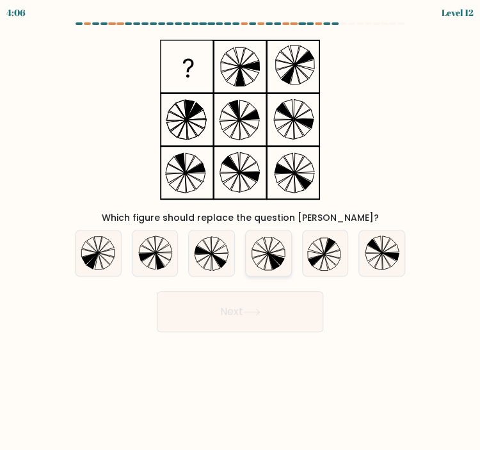
click at [266, 255] on icon at bounding box center [268, 253] width 45 height 45
click at [241, 232] on input "d." at bounding box center [240, 228] width 1 height 6
radio input "true"
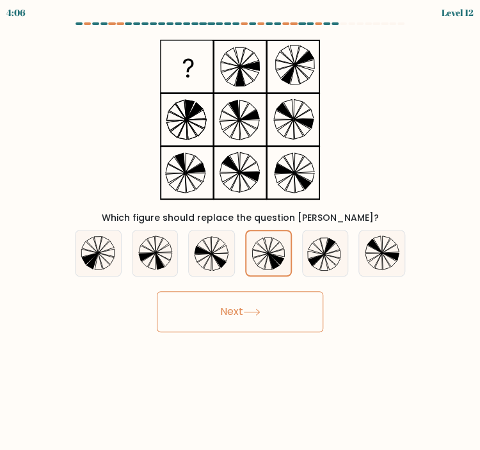
click at [251, 325] on button "Next" at bounding box center [240, 311] width 167 height 41
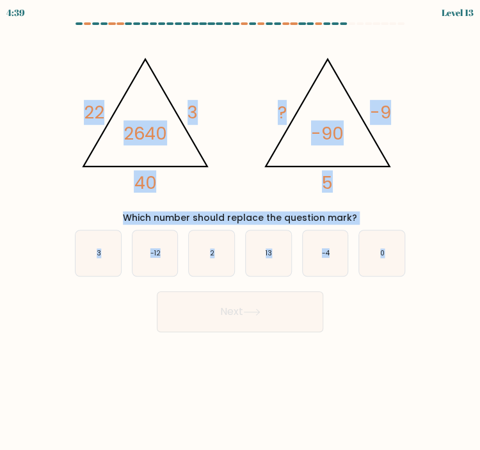
drag, startPoint x: 23, startPoint y: 26, endPoint x: 396, endPoint y: 306, distance: 466.2
click at [396, 306] on form at bounding box center [240, 177] width 480 height 310
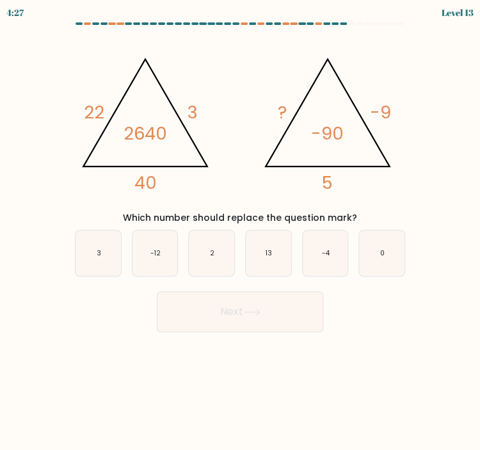
click at [371, 311] on div "Next" at bounding box center [240, 307] width 346 height 51
click at [204, 252] on icon "2" at bounding box center [211, 253] width 45 height 45
click at [240, 232] on input "c. 2" at bounding box center [240, 228] width 1 height 6
radio input "true"
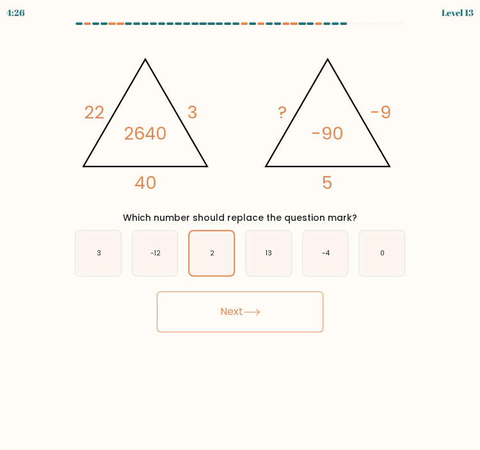
click at [231, 313] on button "Next" at bounding box center [240, 311] width 167 height 41
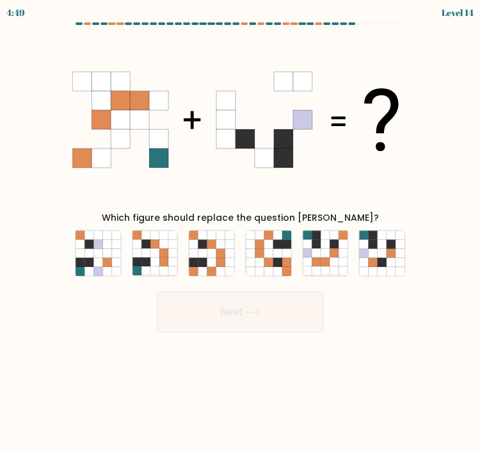
click at [358, 165] on icon at bounding box center [240, 119] width 336 height 173
click at [334, 261] on icon at bounding box center [334, 262] width 9 height 9
click at [241, 232] on input "e." at bounding box center [240, 228] width 1 height 6
radio input "true"
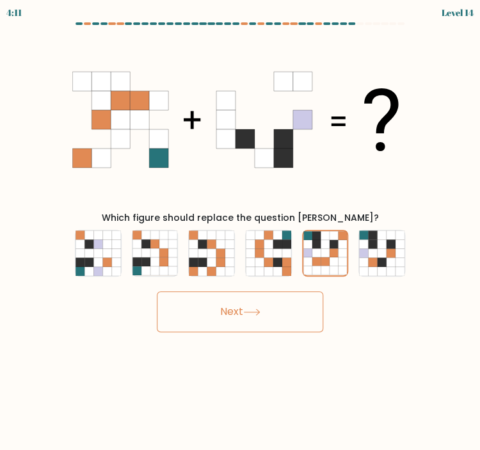
click at [236, 305] on button "Next" at bounding box center [240, 311] width 167 height 41
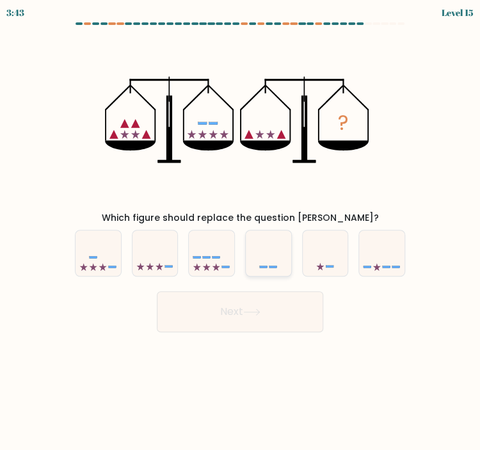
click at [270, 268] on icon at bounding box center [268, 253] width 45 height 38
click at [241, 232] on input "d." at bounding box center [240, 228] width 1 height 6
radio input "true"
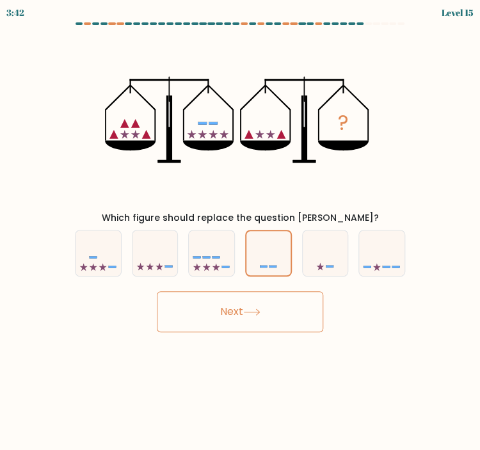
click at [236, 311] on button "Next" at bounding box center [240, 311] width 167 height 41
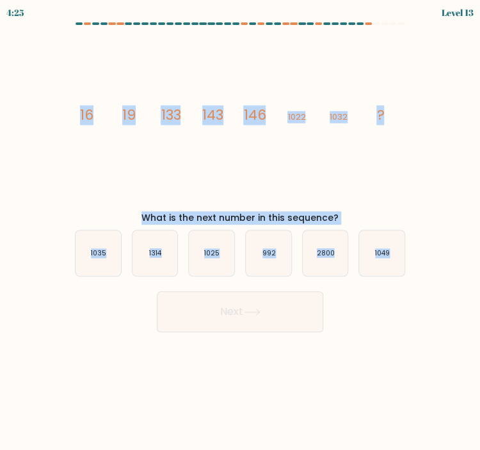
drag, startPoint x: 61, startPoint y: 101, endPoint x: 434, endPoint y: 285, distance: 416.0
click at [434, 285] on form at bounding box center [240, 177] width 480 height 310
click at [302, 54] on icon "image/svg+xml 16 19 133 143 146 1022 1032 ?" at bounding box center [240, 119] width 336 height 173
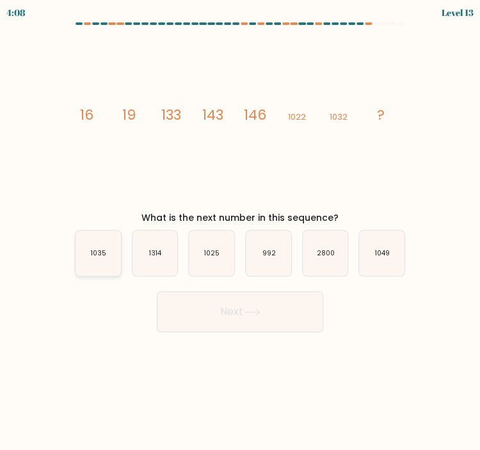
click at [97, 261] on icon "1035" at bounding box center [98, 253] width 45 height 45
click at [240, 232] on input "a. 1035" at bounding box center [240, 228] width 1 height 6
radio input "true"
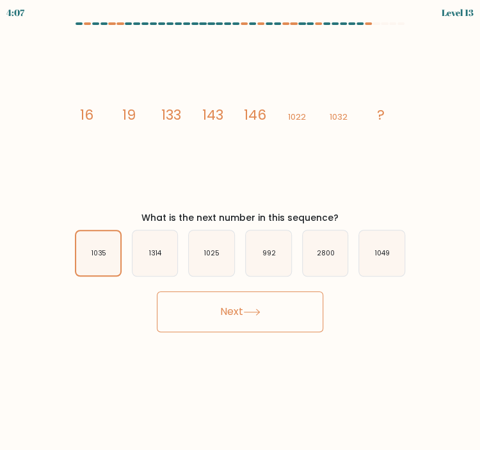
click at [210, 309] on button "Next" at bounding box center [240, 311] width 167 height 41
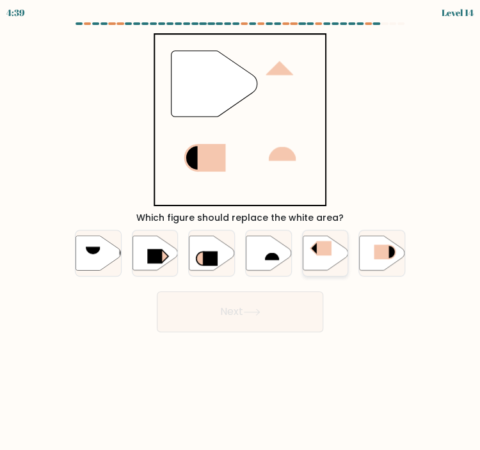
click at [319, 259] on icon at bounding box center [325, 253] width 45 height 35
click at [241, 232] on input "e." at bounding box center [240, 228] width 1 height 6
radio input "true"
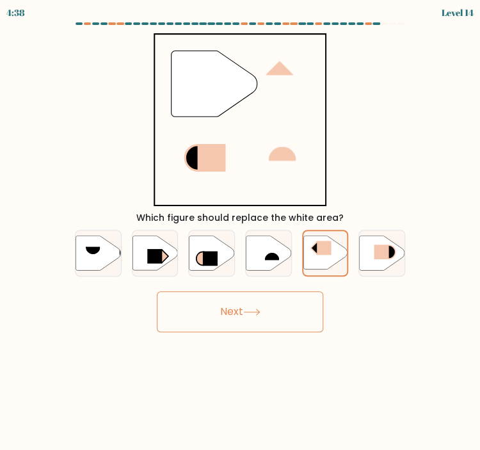
click at [275, 313] on button "Next" at bounding box center [240, 311] width 167 height 41
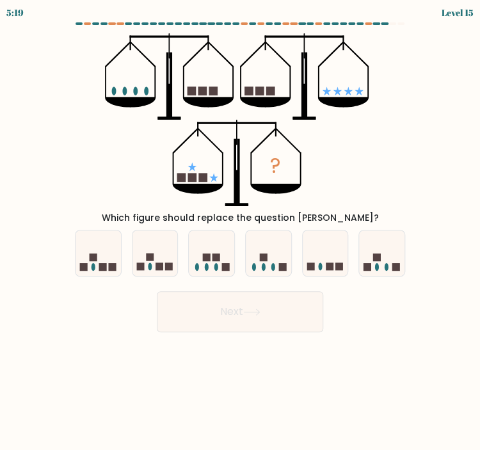
drag, startPoint x: 124, startPoint y: 110, endPoint x: 120, endPoint y: 101, distance: 9.5
click at [121, 102] on icon "?" at bounding box center [240, 119] width 270 height 173
click at [134, 88] on ellipse at bounding box center [135, 90] width 4 height 9
click at [381, 163] on div "? Which figure should replace the question mark?" at bounding box center [240, 129] width 346 height 192
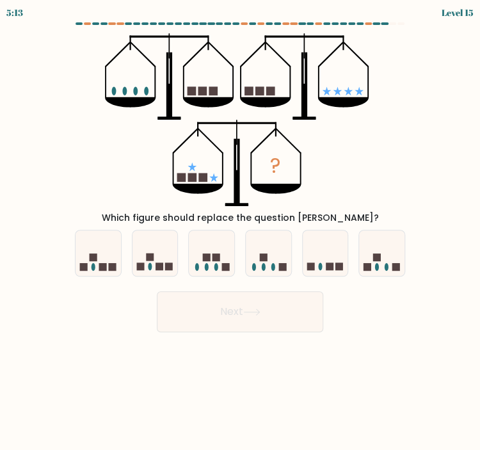
drag, startPoint x: 119, startPoint y: 92, endPoint x: 320, endPoint y: 100, distance: 201.3
click at [320, 100] on icon "?" at bounding box center [240, 119] width 270 height 173
click at [378, 268] on ellipse at bounding box center [377, 267] width 4 height 8
click at [241, 232] on input "f." at bounding box center [240, 228] width 1 height 6
radio input "true"
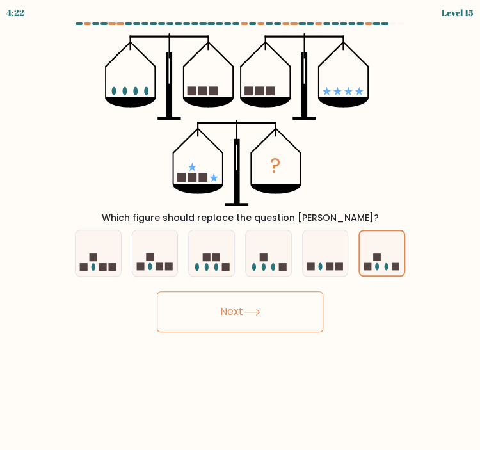
click at [270, 318] on button "Next" at bounding box center [240, 311] width 167 height 41
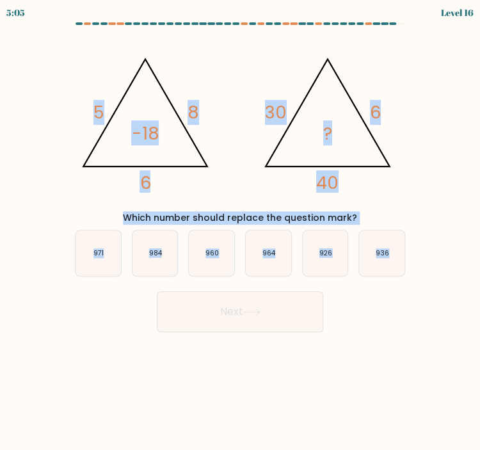
drag, startPoint x: 49, startPoint y: 67, endPoint x: 458, endPoint y: 266, distance: 455.0
click at [458, 266] on form at bounding box center [240, 177] width 480 height 310
click at [422, 206] on form at bounding box center [240, 177] width 480 height 310
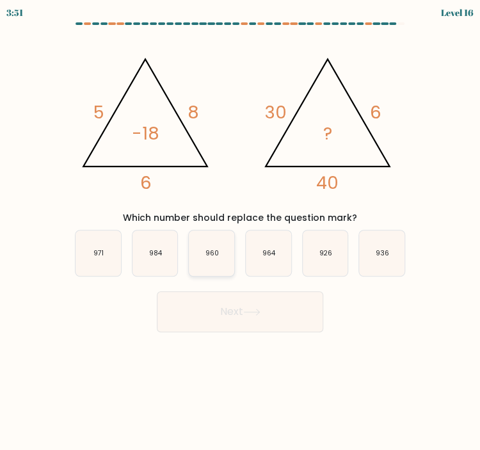
click at [210, 254] on text "960" at bounding box center [212, 254] width 13 height 10
click at [240, 232] on input "c. 960" at bounding box center [240, 228] width 1 height 6
radio input "true"
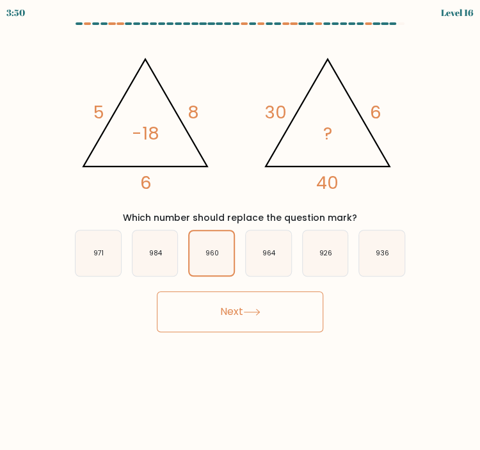
click at [246, 318] on button "Next" at bounding box center [240, 311] width 167 height 41
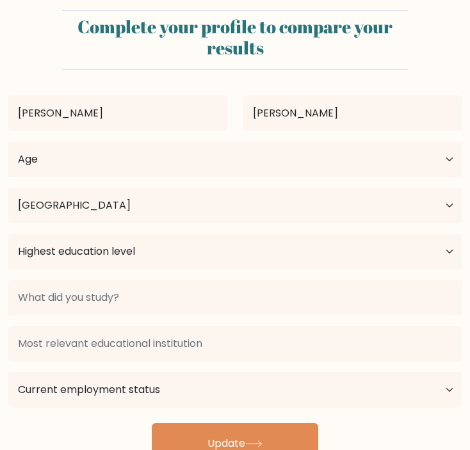
select select "PH"
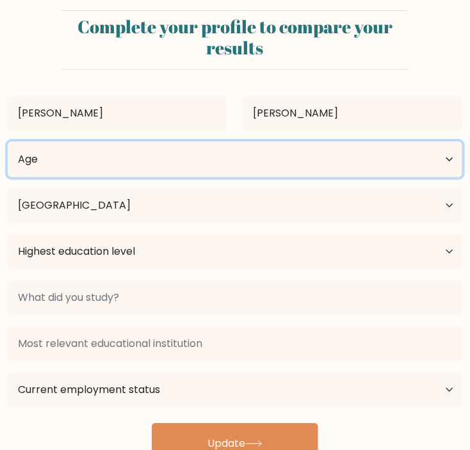
click at [134, 157] on select "Age Under [DEMOGRAPHIC_DATA] [DEMOGRAPHIC_DATA] [DEMOGRAPHIC_DATA] [DEMOGRAPHIC…" at bounding box center [235, 160] width 455 height 36
select select "25_34"
click at [8, 142] on select "Age Under [DEMOGRAPHIC_DATA] [DEMOGRAPHIC_DATA] [DEMOGRAPHIC_DATA] [DEMOGRAPHIC…" at bounding box center [235, 160] width 455 height 36
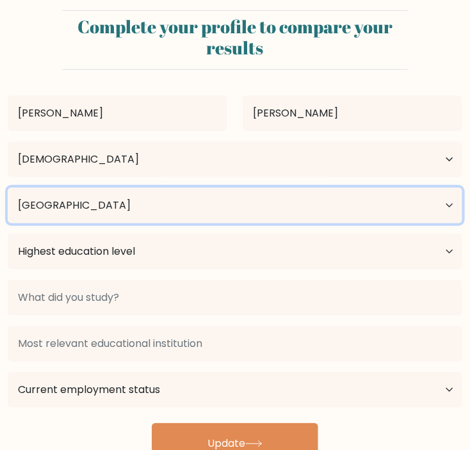
click at [92, 205] on select "Country [GEOGRAPHIC_DATA] [GEOGRAPHIC_DATA] [GEOGRAPHIC_DATA] [US_STATE] [GEOGR…" at bounding box center [235, 206] width 455 height 36
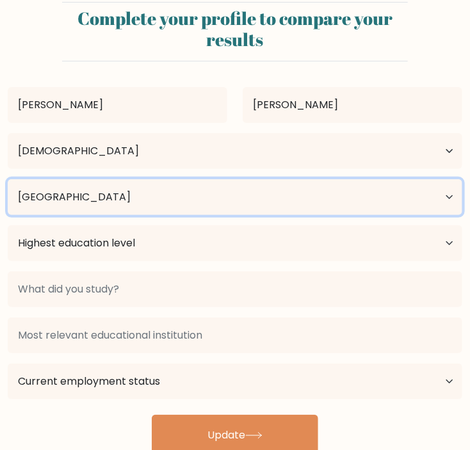
scroll to position [35, 0]
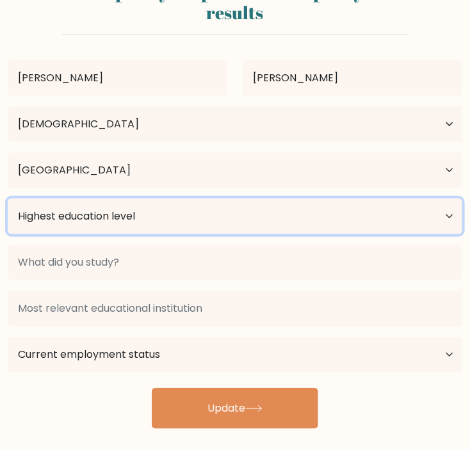
click at [168, 218] on select "Highest education level No schooling Primary Lower Secondary Upper Secondary Oc…" at bounding box center [235, 217] width 455 height 36
click at [161, 213] on select "Highest education level No schooling Primary Lower Secondary Upper Secondary Oc…" at bounding box center [235, 217] width 455 height 36
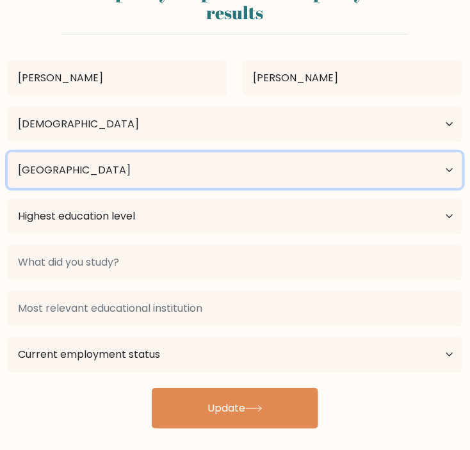
click at [143, 181] on select "Country Afghanistan Albania Algeria American Samoa Andorra Angola Anguilla Anta…" at bounding box center [235, 170] width 455 height 36
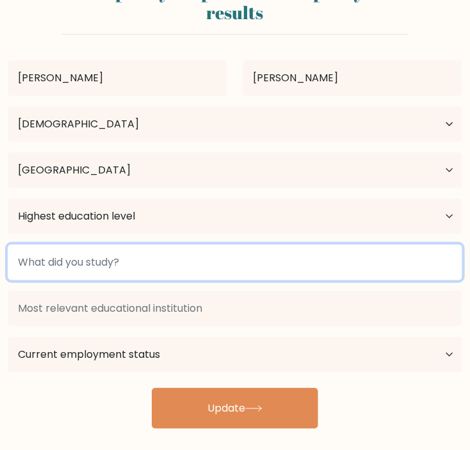
click at [209, 265] on input at bounding box center [235, 263] width 455 height 36
click at [209, 263] on input at bounding box center [235, 263] width 455 height 36
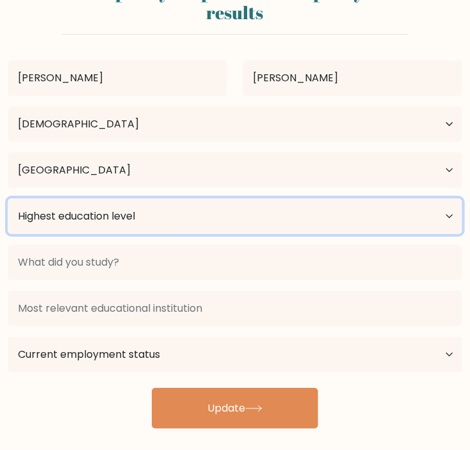
click at [188, 219] on select "Highest education level No schooling Primary Lower Secondary Upper Secondary Oc…" at bounding box center [235, 217] width 455 height 36
click at [239, 222] on select "Highest education level No schooling Primary Lower Secondary Upper Secondary Oc…" at bounding box center [235, 217] width 455 height 36
click at [222, 220] on select "Highest education level No schooling Primary Lower Secondary Upper Secondary Oc…" at bounding box center [235, 217] width 455 height 36
select select "occupation_specific"
click at [8, 199] on select "Highest education level No schooling Primary Lower Secondary Upper Secondary Oc…" at bounding box center [235, 217] width 455 height 36
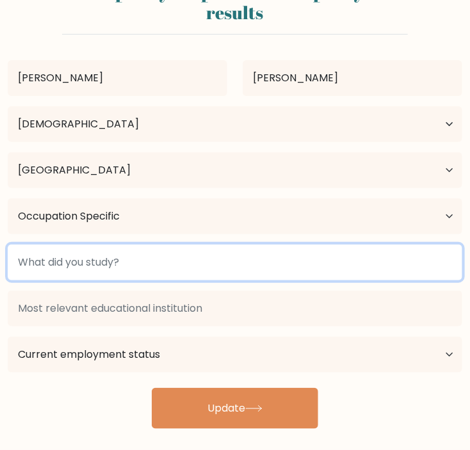
click at [148, 269] on input at bounding box center [235, 263] width 455 height 36
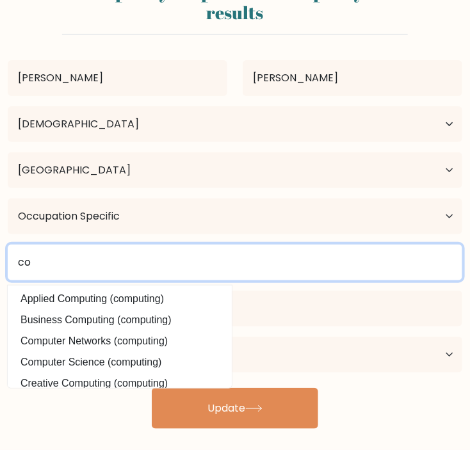
type input "c"
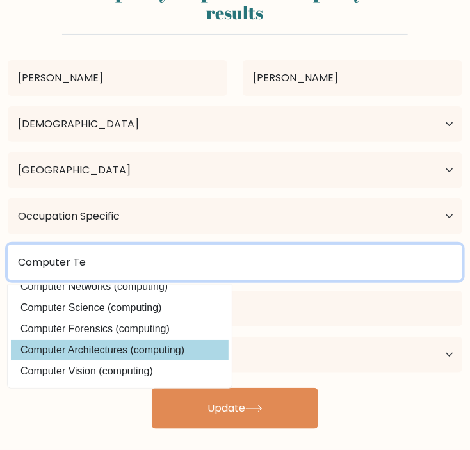
scroll to position [0, 0]
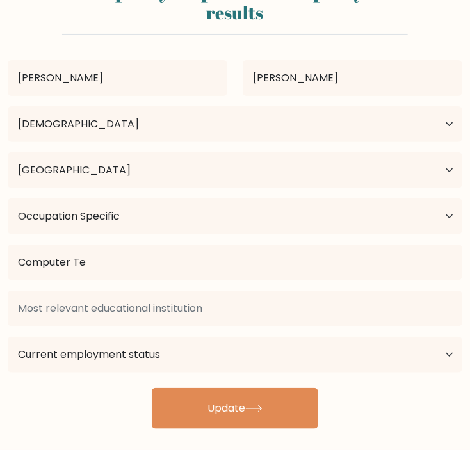
click at [140, 318] on div "John Christofer Diana Age Under 18 years old 18-24 years old 25-34 years old 35…" at bounding box center [235, 237] width 470 height 384
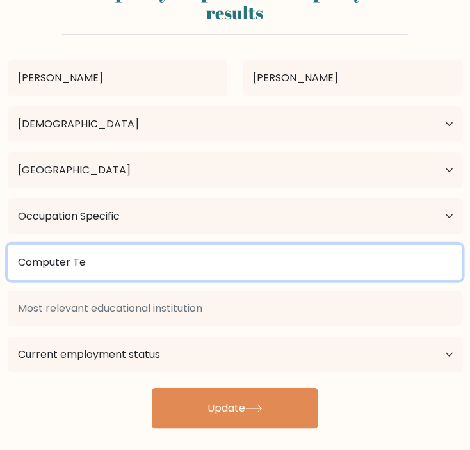
click at [112, 262] on input "Computer Te" at bounding box center [235, 263] width 455 height 36
click at [111, 270] on input "Computer Te" at bounding box center [235, 263] width 455 height 36
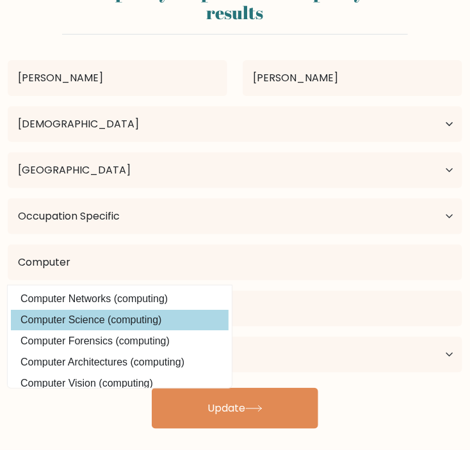
click at [103, 319] on div "John Christofer Diana Age Under 18 years old 18-24 years old 25-34 years old 35…" at bounding box center [235, 237] width 470 height 384
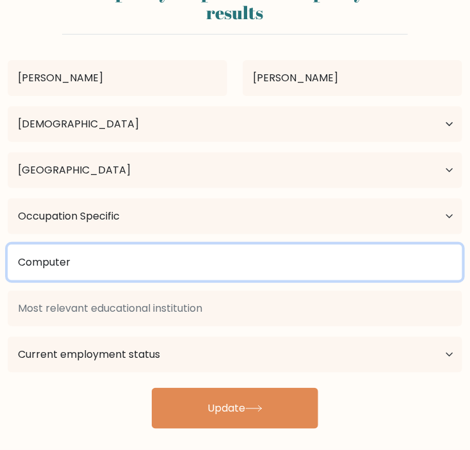
click at [97, 264] on input "Computer" at bounding box center [235, 263] width 455 height 36
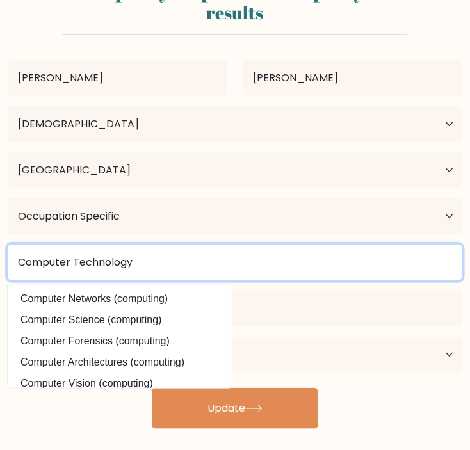
type input "Computer Technology"
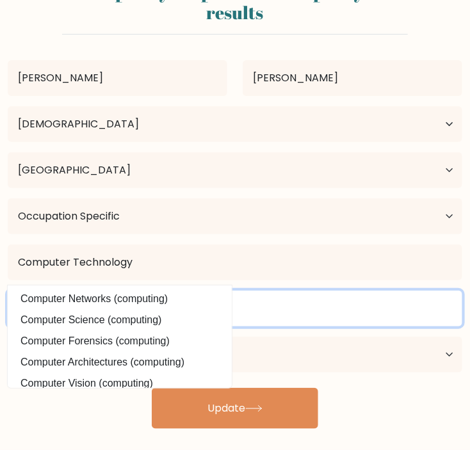
click at [321, 316] on input at bounding box center [235, 309] width 455 height 36
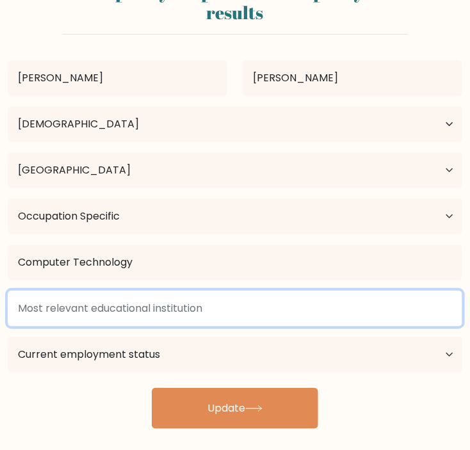
click at [187, 318] on input at bounding box center [235, 309] width 455 height 36
drag, startPoint x: 58, startPoint y: 297, endPoint x: 77, endPoint y: 294, distance: 18.8
click at [59, 297] on input at bounding box center [235, 309] width 455 height 36
click at [76, 311] on input at bounding box center [235, 309] width 455 height 36
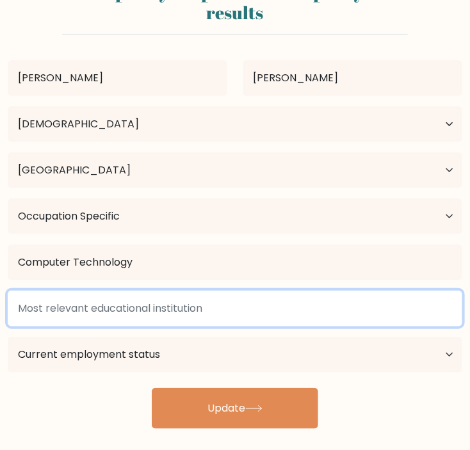
click at [76, 311] on input at bounding box center [235, 309] width 455 height 36
click at [211, 313] on input at bounding box center [235, 309] width 455 height 36
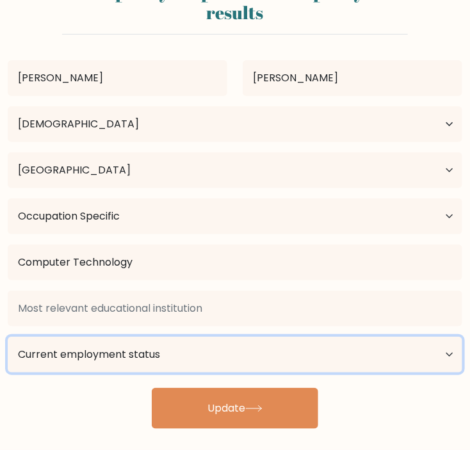
click at [167, 338] on select "Current employment status Employed Student Retired Other / prefer not to answer" at bounding box center [235, 355] width 455 height 36
select select "other"
click at [8, 337] on select "Current employment status Employed Student Retired Other / prefer not to answer" at bounding box center [235, 355] width 455 height 36
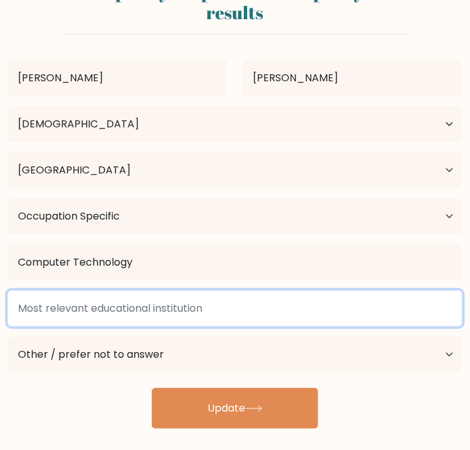
click at [118, 309] on input at bounding box center [235, 309] width 455 height 36
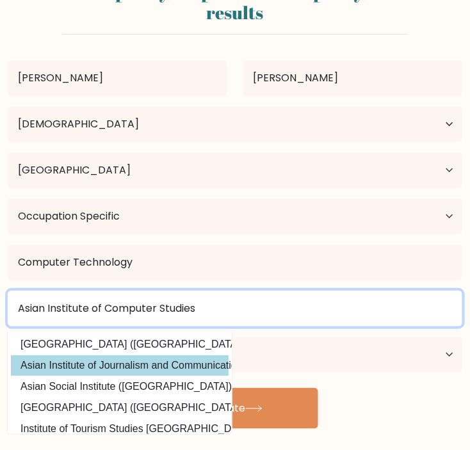
scroll to position [125, 0]
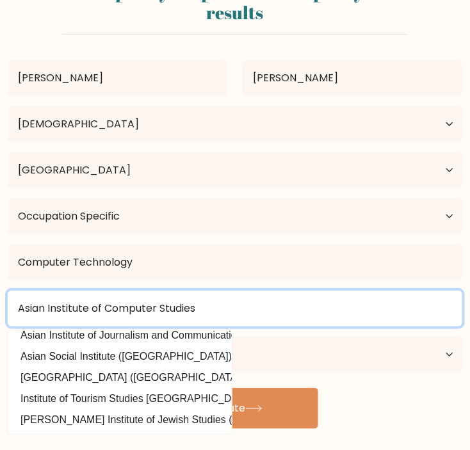
click at [227, 316] on input "Asian Institute of Computer Studies" at bounding box center [235, 309] width 455 height 36
type input "Asian Institute of Computer Studies"
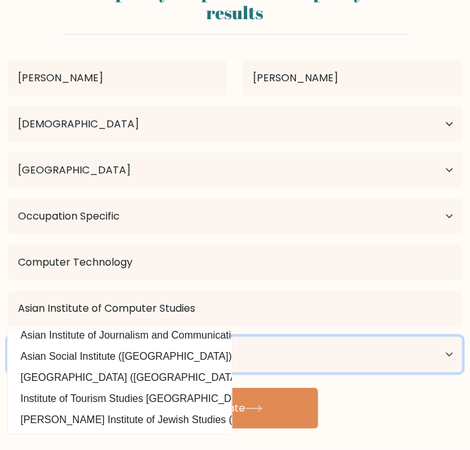
click at [297, 350] on select "Current employment status Employed Student Retired Other / prefer not to answer" at bounding box center [235, 355] width 455 height 36
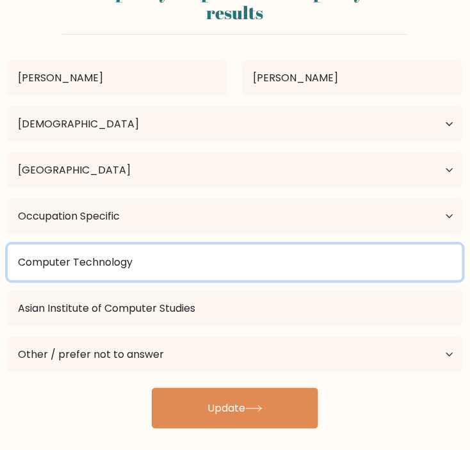
click at [294, 272] on input "Computer Technology" at bounding box center [235, 263] width 455 height 36
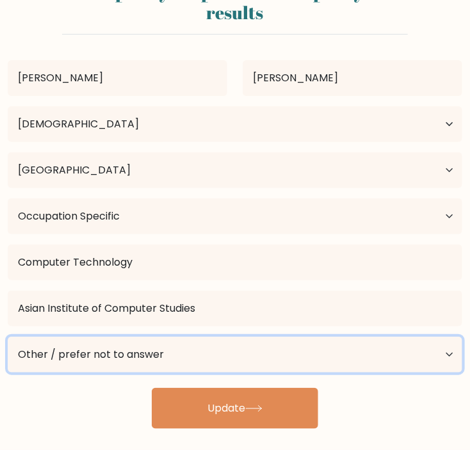
click at [178, 347] on select "Current employment status Employed Student Retired Other / prefer not to answer" at bounding box center [235, 355] width 455 height 36
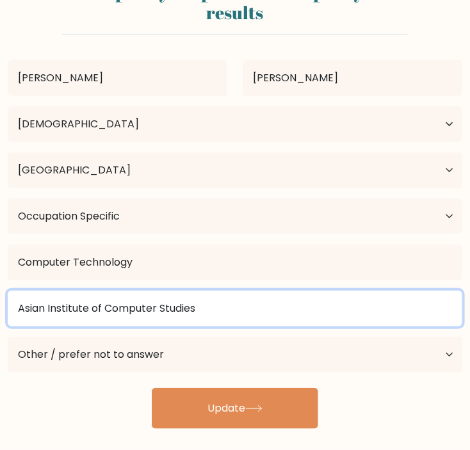
click at [274, 320] on input "Asian Institute of Computer Studies" at bounding box center [235, 309] width 455 height 36
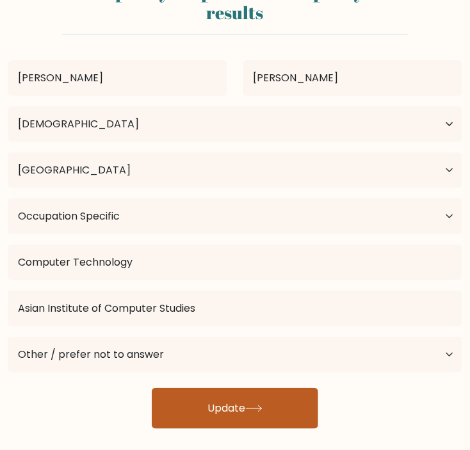
click at [239, 407] on button "Update" at bounding box center [235, 408] width 167 height 41
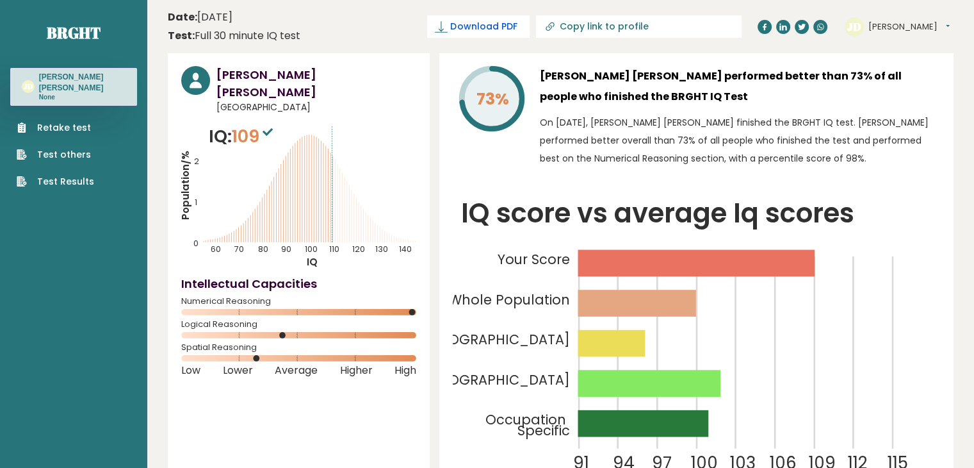
click at [470, 26] on span "Download PDF" at bounding box center [483, 26] width 67 height 13
